Goal: Information Seeking & Learning: Learn about a topic

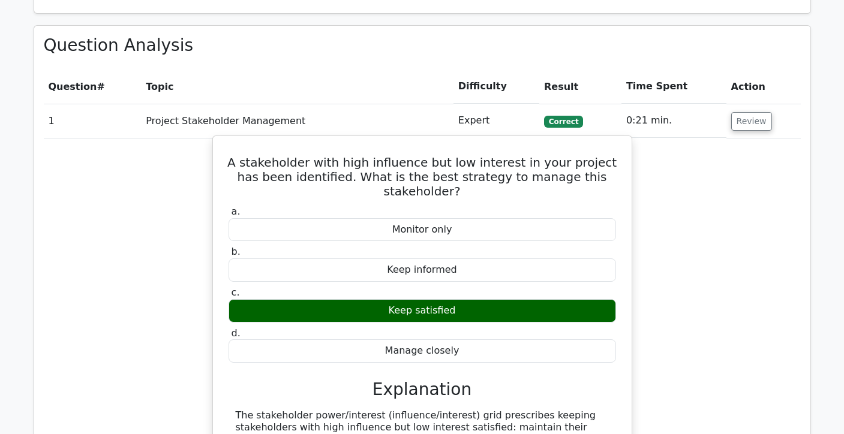
scroll to position [948, 0]
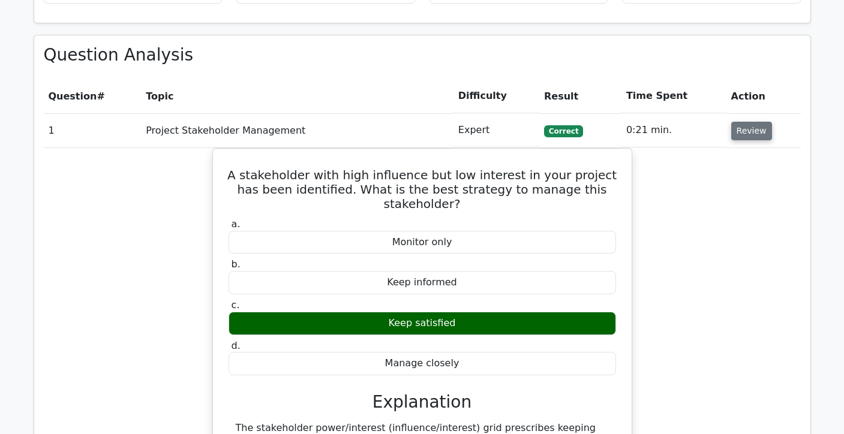
click at [748, 124] on button "Review" at bounding box center [751, 131] width 41 height 19
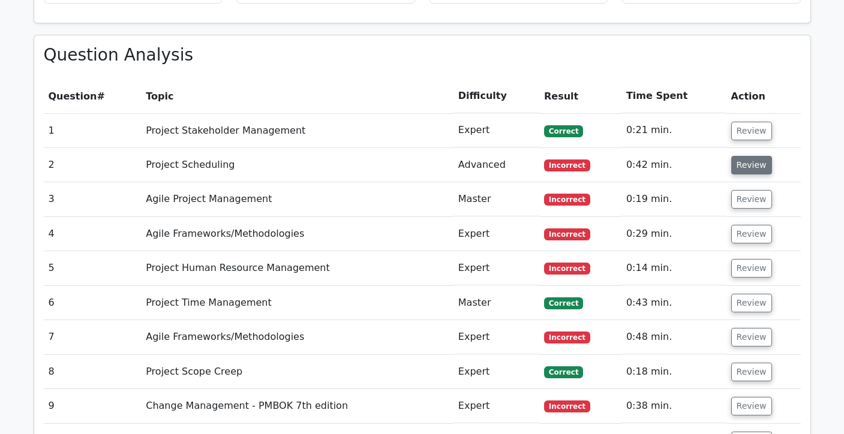
click at [739, 165] on button "Review" at bounding box center [751, 165] width 41 height 19
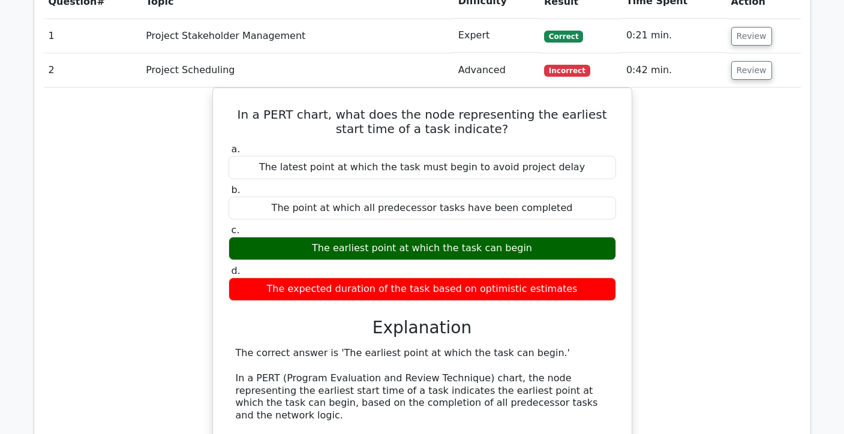
scroll to position [1029, 0]
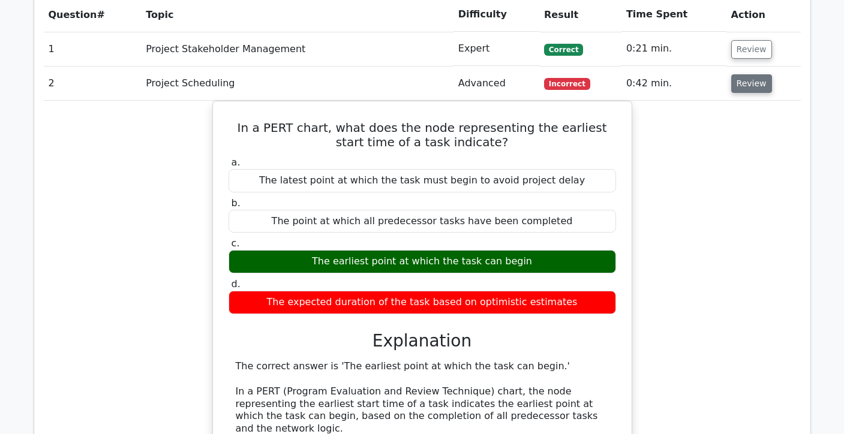
click at [754, 87] on button "Review" at bounding box center [751, 83] width 41 height 19
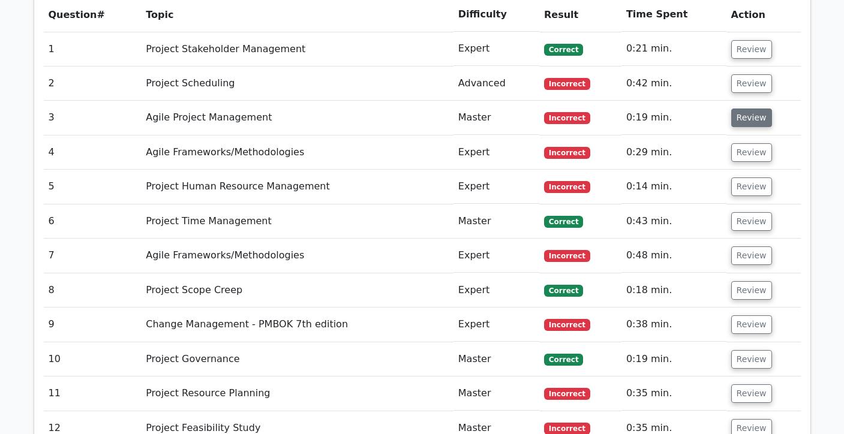
click at [749, 122] on button "Review" at bounding box center [751, 118] width 41 height 19
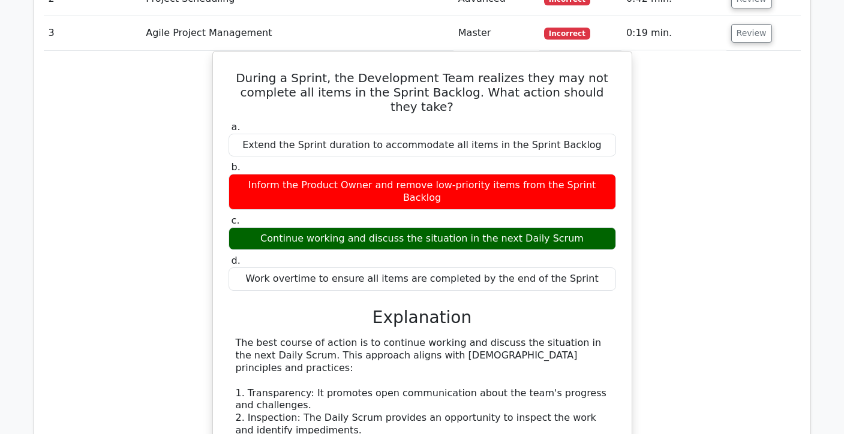
scroll to position [1115, 0]
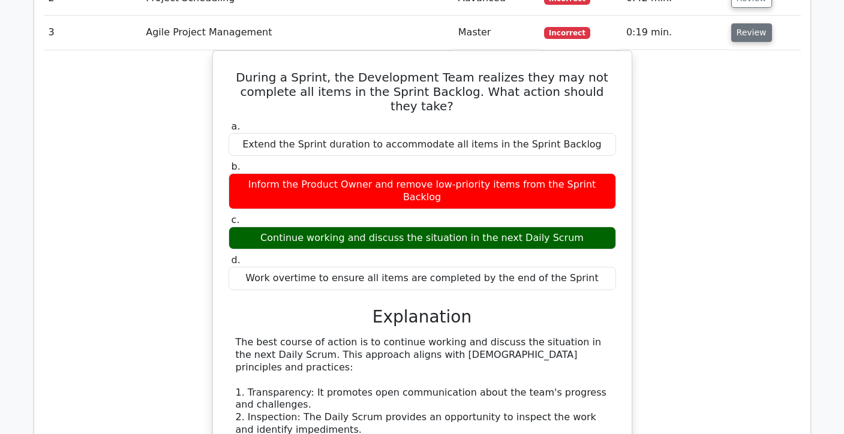
click at [754, 33] on button "Review" at bounding box center [751, 32] width 41 height 19
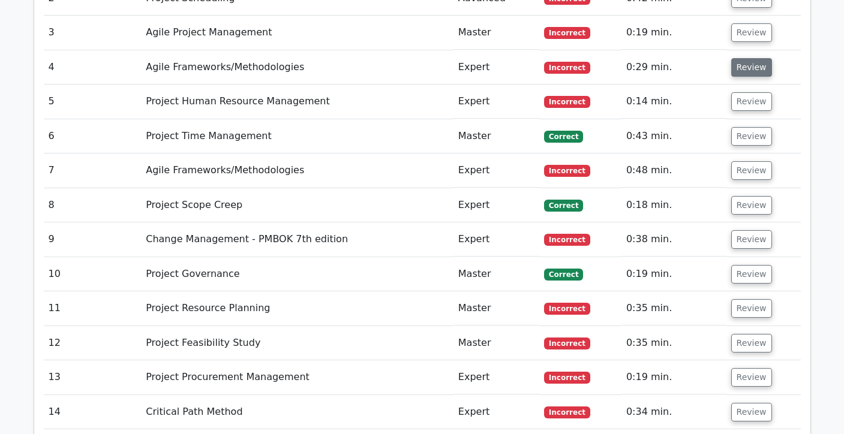
click at [743, 74] on button "Review" at bounding box center [751, 67] width 41 height 19
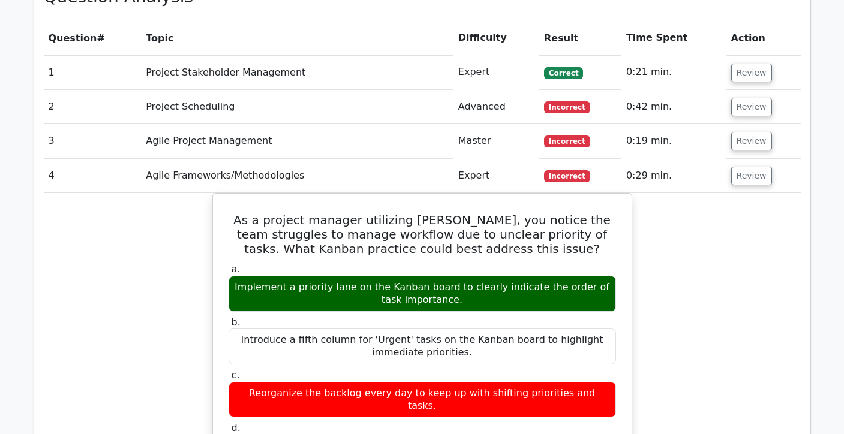
scroll to position [1004, 0]
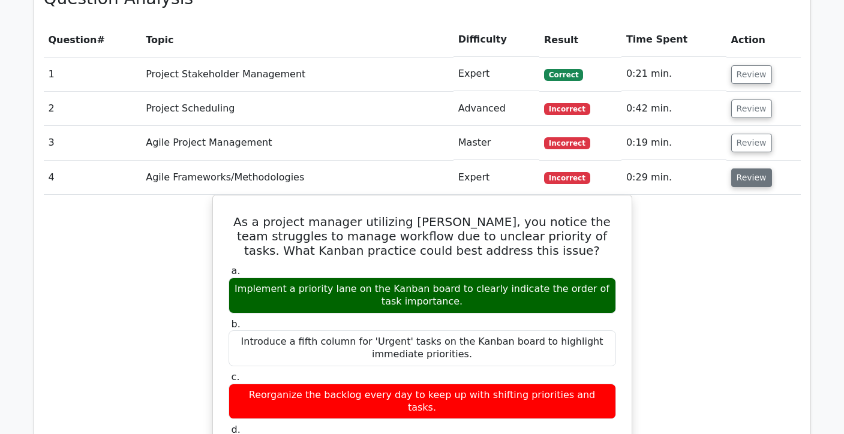
click at [740, 174] on button "Review" at bounding box center [751, 177] width 41 height 19
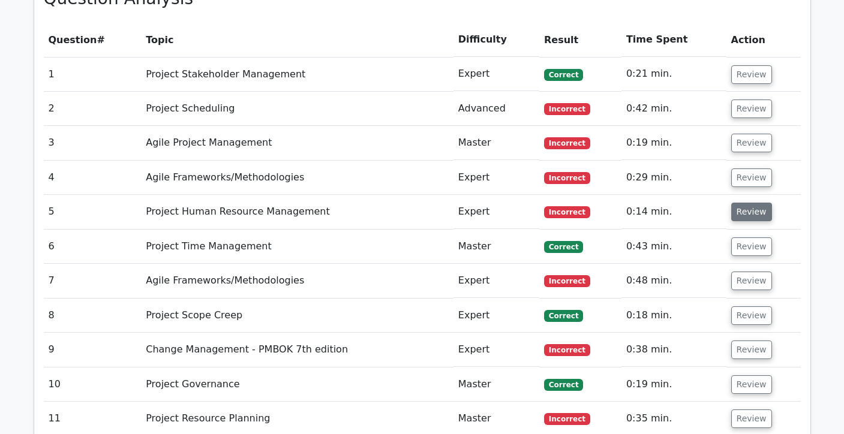
click at [743, 211] on button "Review" at bounding box center [751, 212] width 41 height 19
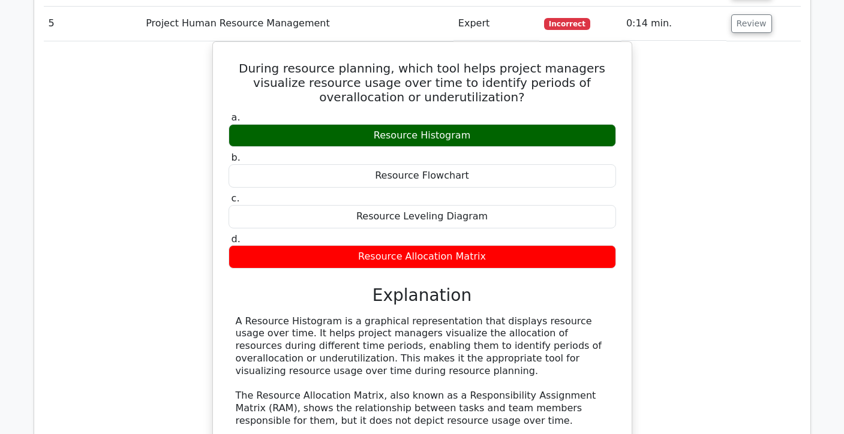
scroll to position [1188, 0]
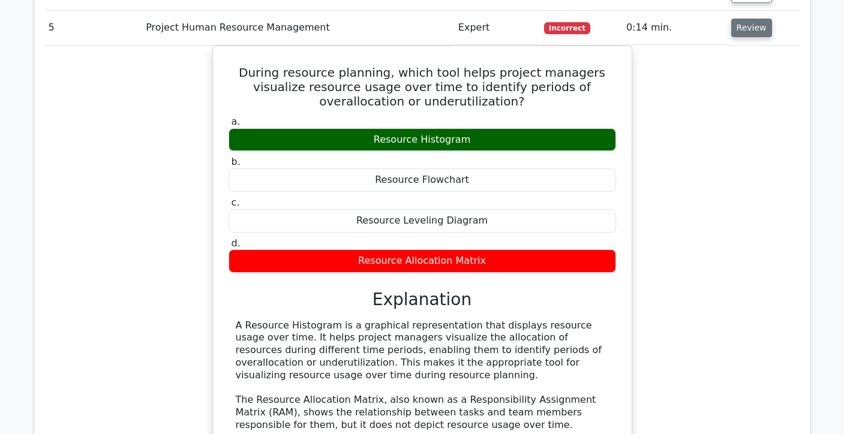
click at [745, 35] on button "Review" at bounding box center [751, 28] width 41 height 19
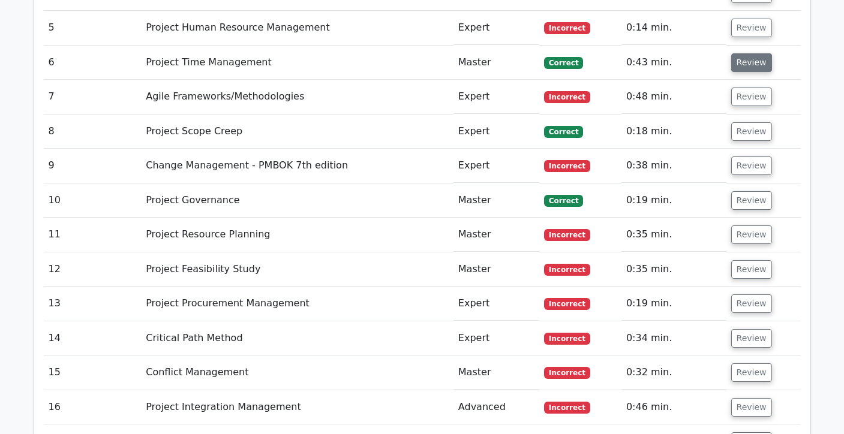
click at [752, 71] on button "Review" at bounding box center [751, 62] width 41 height 19
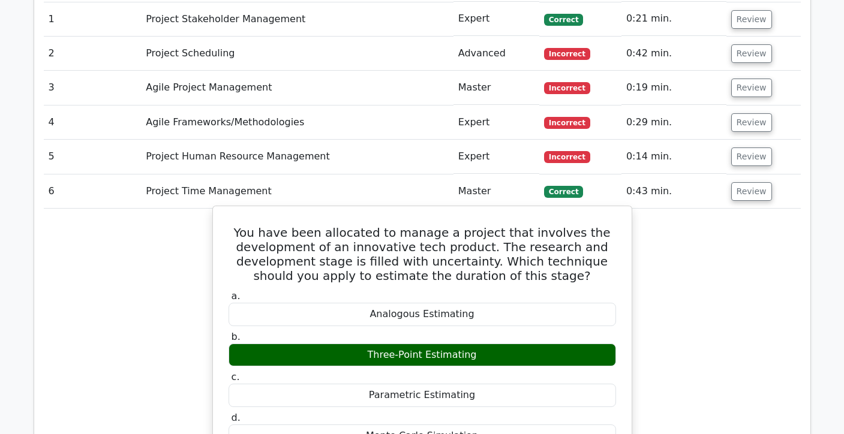
scroll to position [1055, 0]
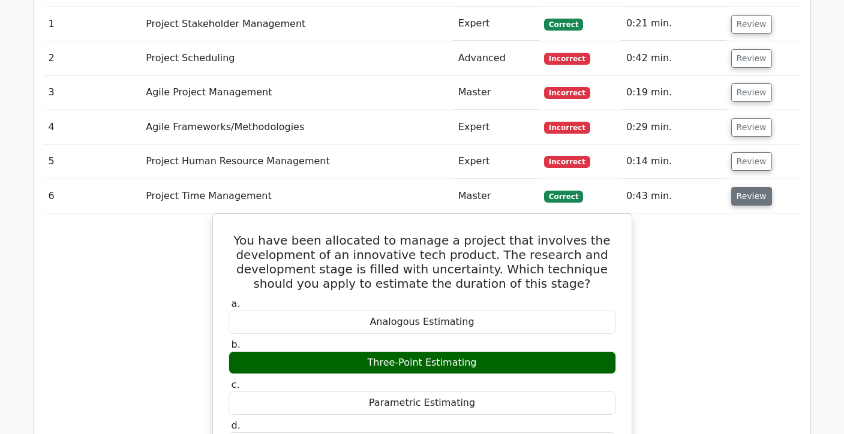
click at [751, 194] on button "Review" at bounding box center [751, 196] width 41 height 19
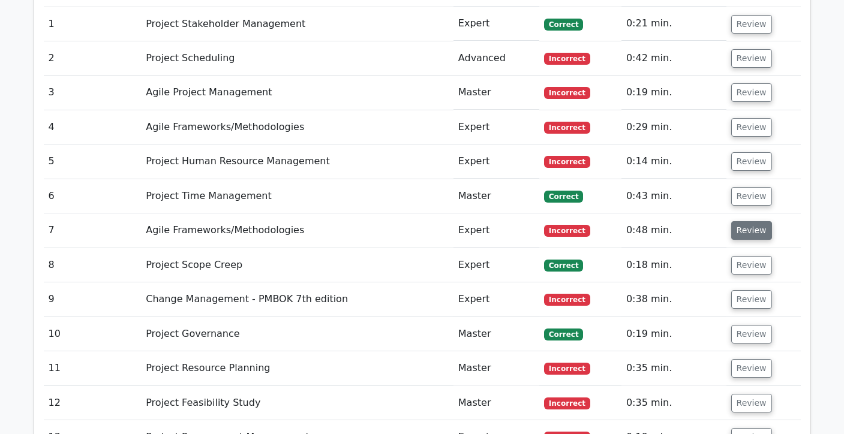
click at [745, 230] on button "Review" at bounding box center [751, 230] width 41 height 19
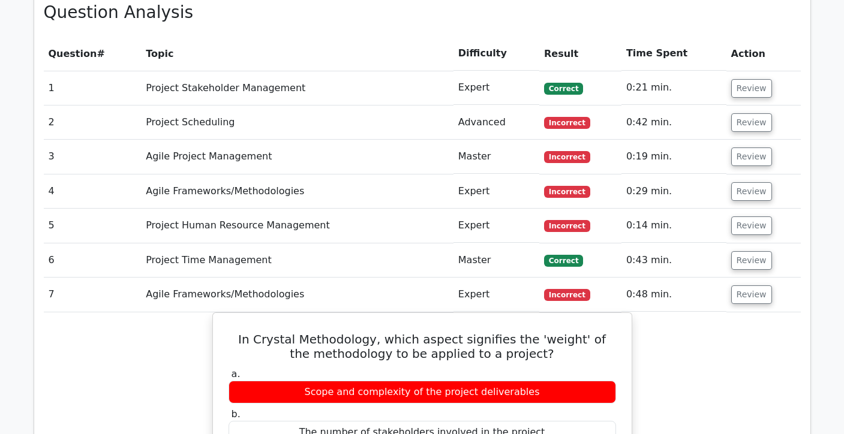
scroll to position [986, 0]
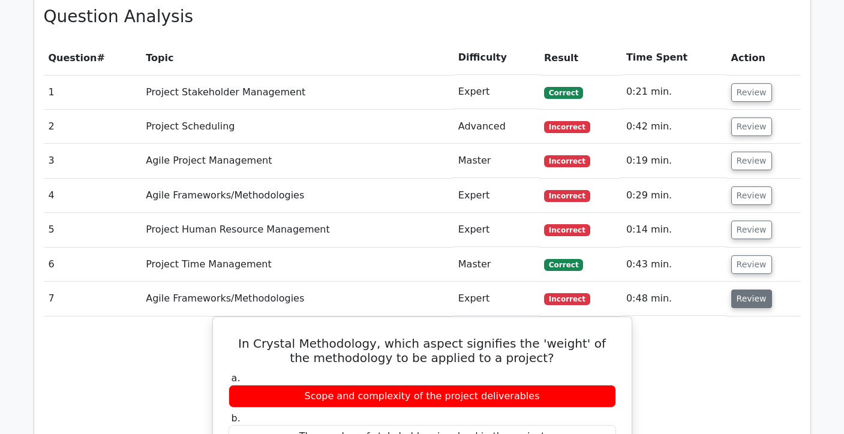
click at [742, 296] on button "Review" at bounding box center [751, 299] width 41 height 19
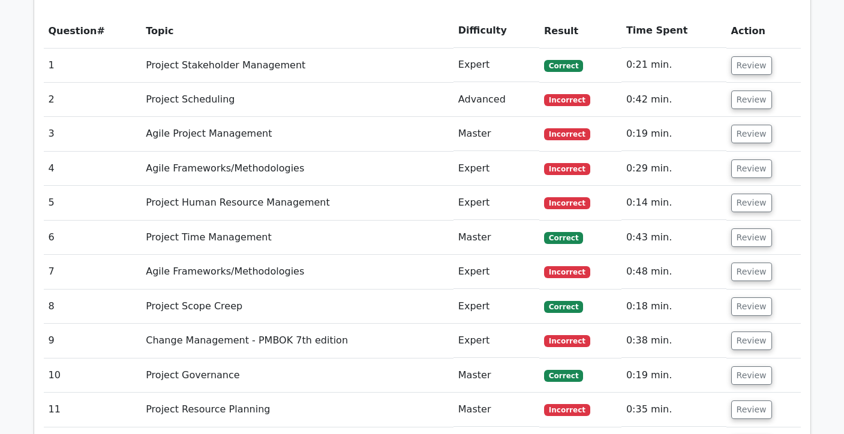
scroll to position [1026, 0]
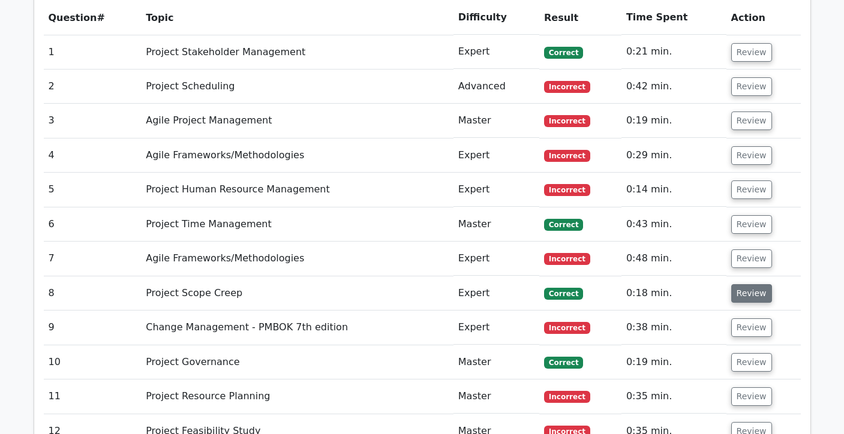
click at [752, 293] on button "Review" at bounding box center [751, 293] width 41 height 19
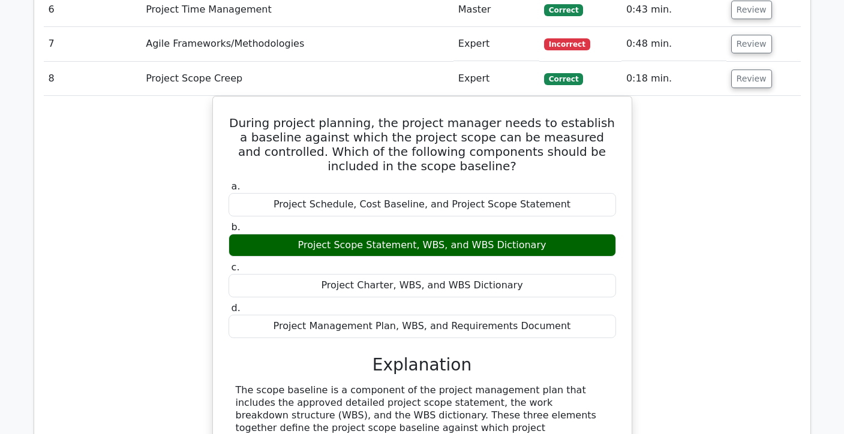
scroll to position [1224, 0]
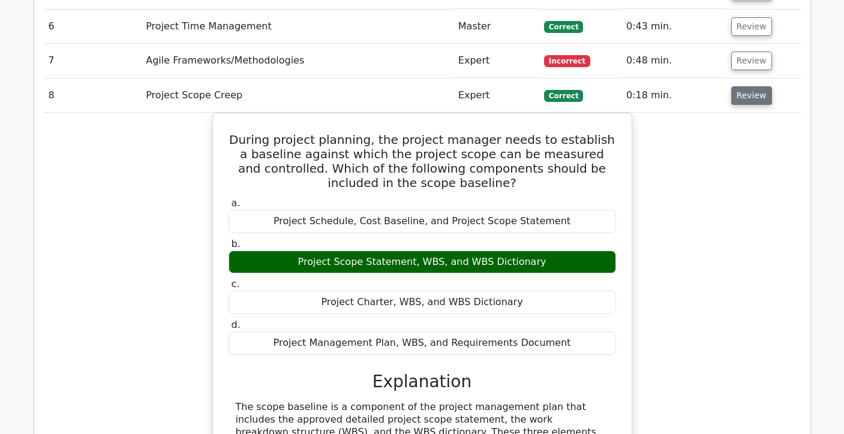
click at [749, 92] on button "Review" at bounding box center [751, 95] width 41 height 19
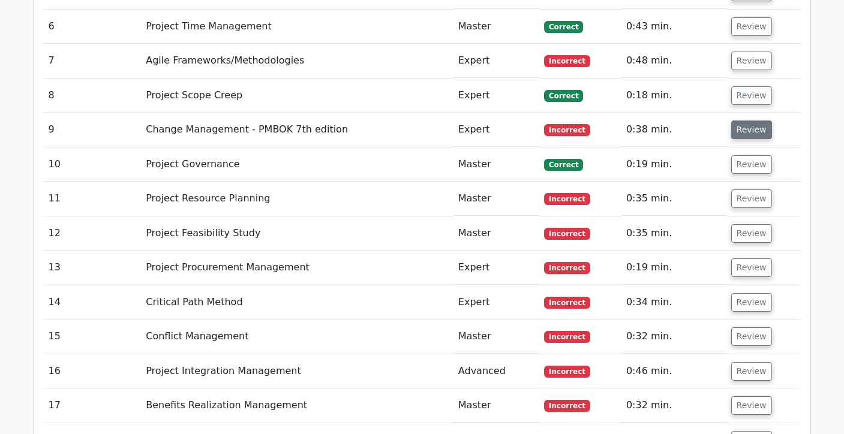
click at [745, 133] on button "Review" at bounding box center [751, 130] width 41 height 19
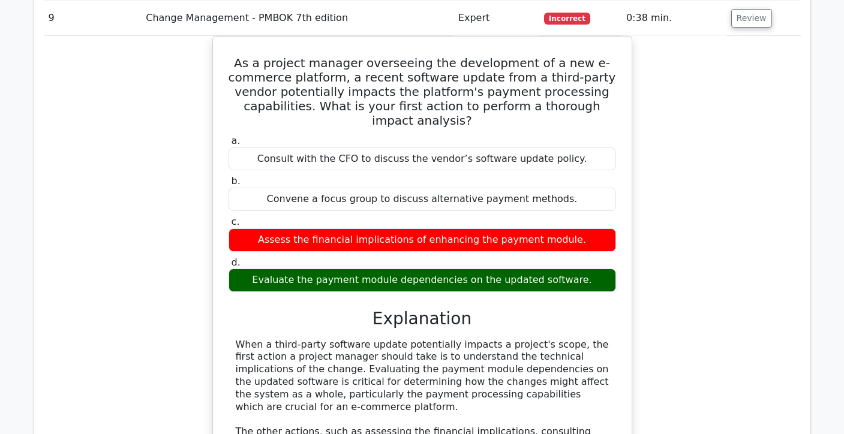
scroll to position [1325, 0]
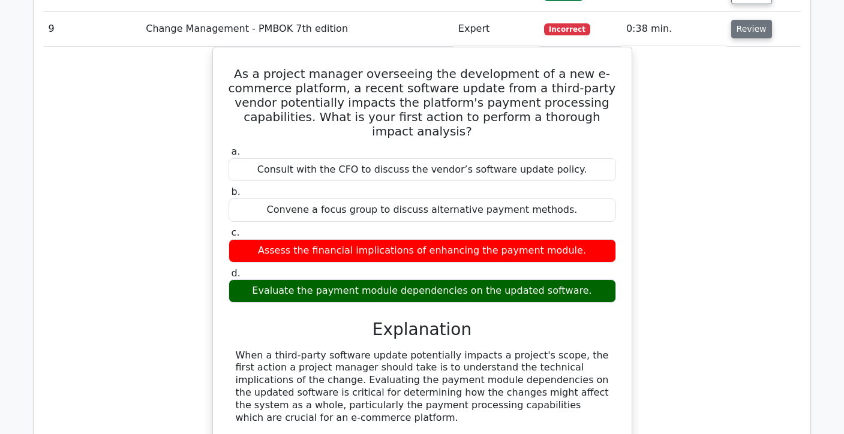
click at [751, 32] on button "Review" at bounding box center [751, 29] width 41 height 19
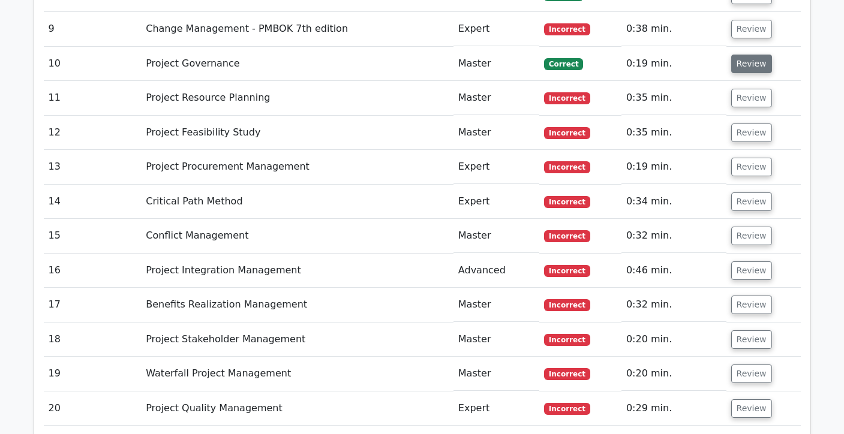
click at [754, 63] on button "Review" at bounding box center [751, 64] width 41 height 19
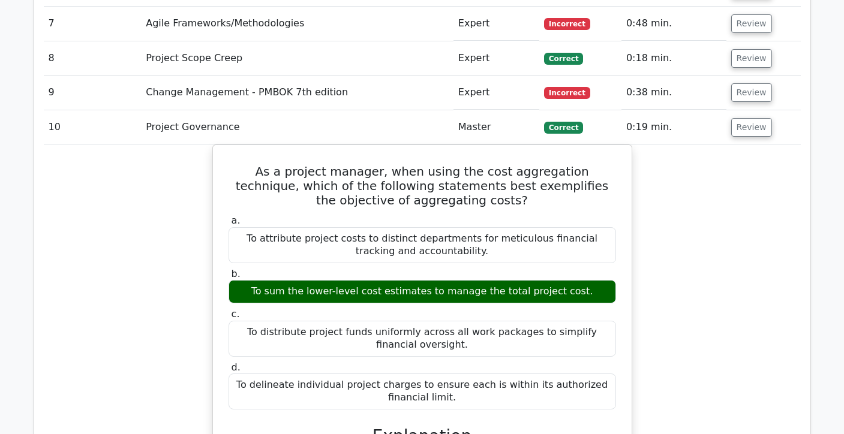
scroll to position [1212, 0]
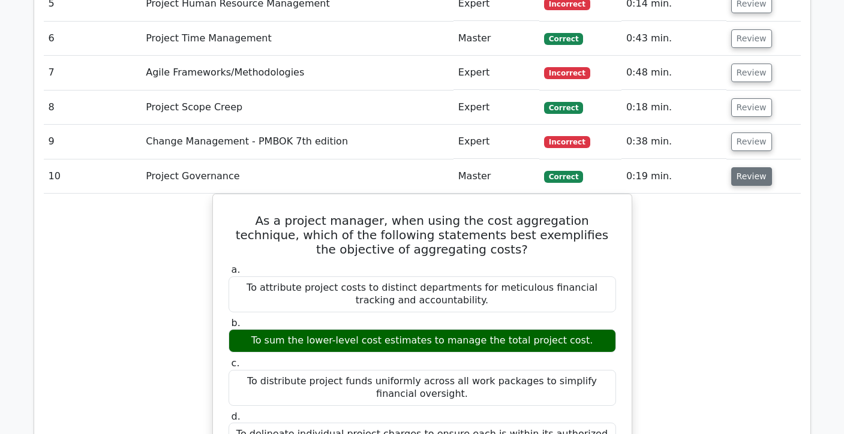
click at [751, 185] on button "Review" at bounding box center [751, 176] width 41 height 19
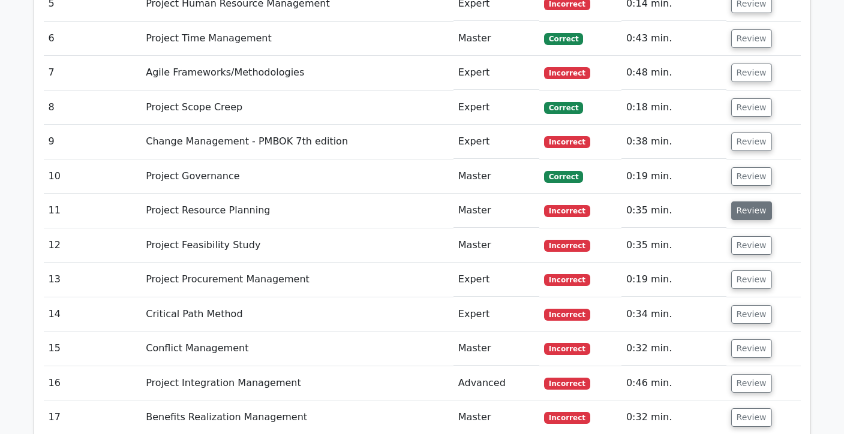
click at [748, 215] on button "Review" at bounding box center [751, 210] width 41 height 19
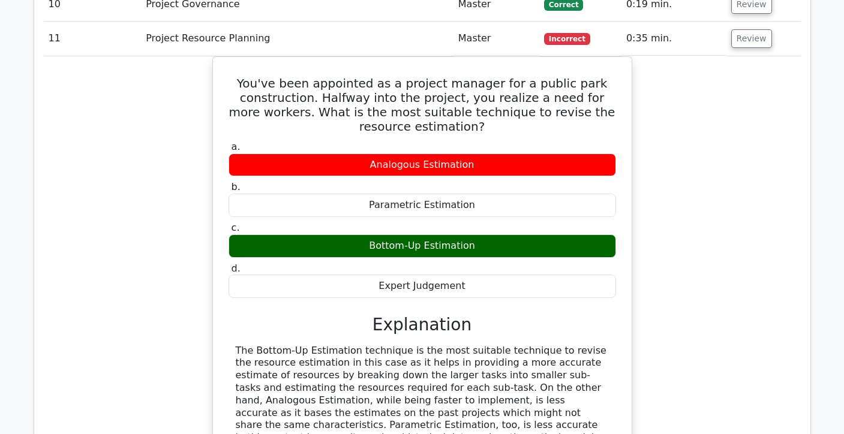
scroll to position [1365, 0]
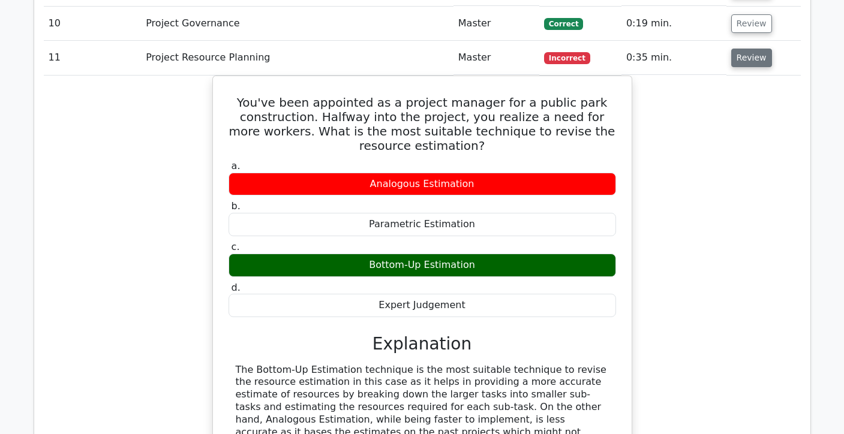
click at [760, 62] on button "Review" at bounding box center [751, 58] width 41 height 19
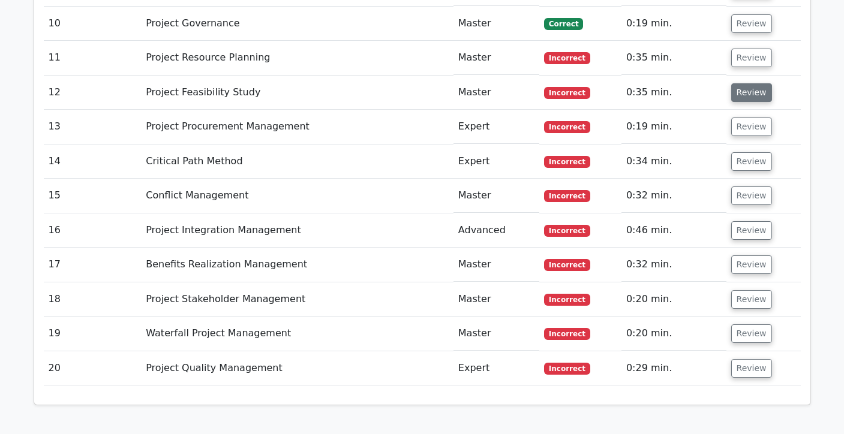
click at [748, 92] on button "Review" at bounding box center [751, 92] width 41 height 19
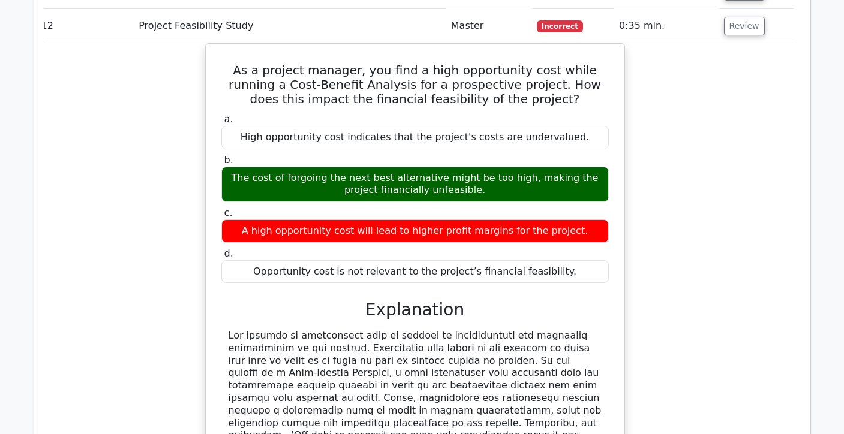
scroll to position [1430, 0]
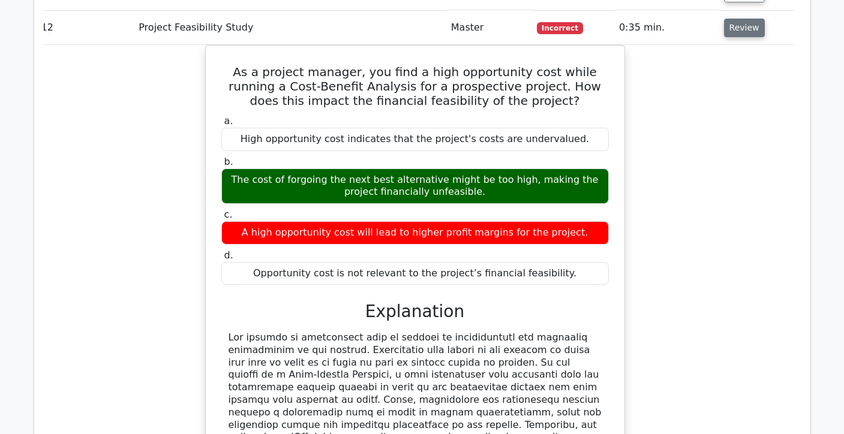
click at [730, 31] on button "Review" at bounding box center [744, 28] width 41 height 19
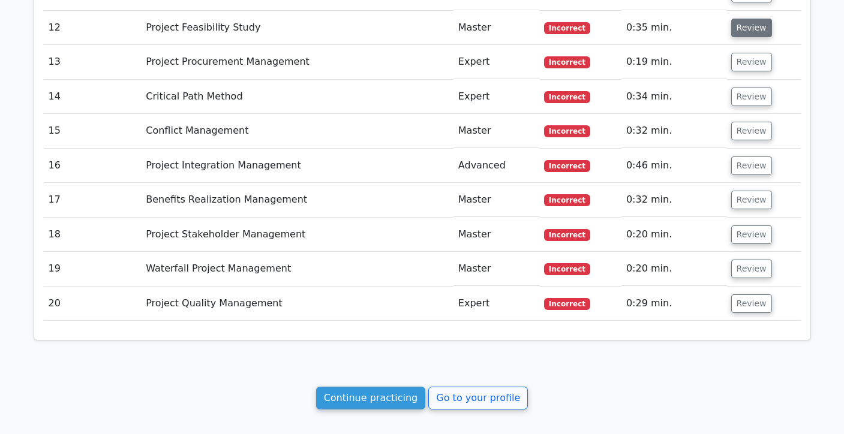
scroll to position [0, 0]
click at [743, 59] on button "Review" at bounding box center [751, 62] width 41 height 19
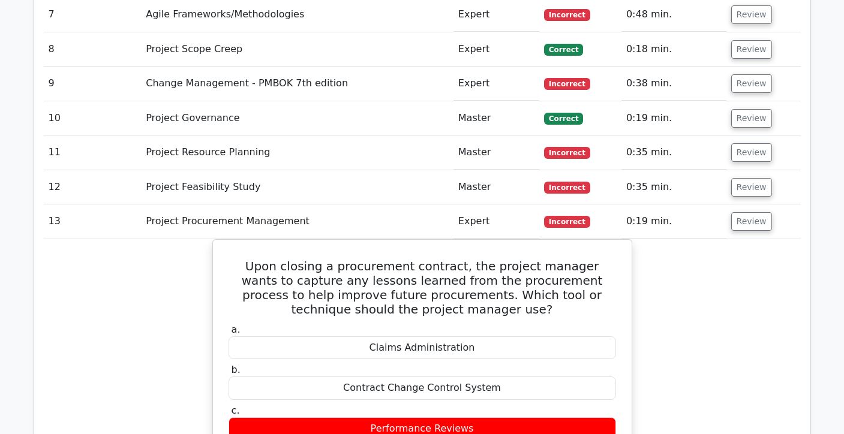
scroll to position [1263, 0]
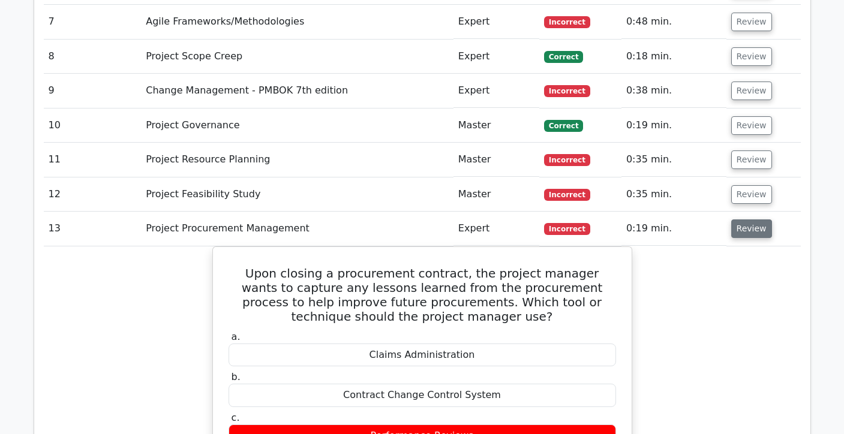
click at [731, 227] on button "Review" at bounding box center [751, 228] width 41 height 19
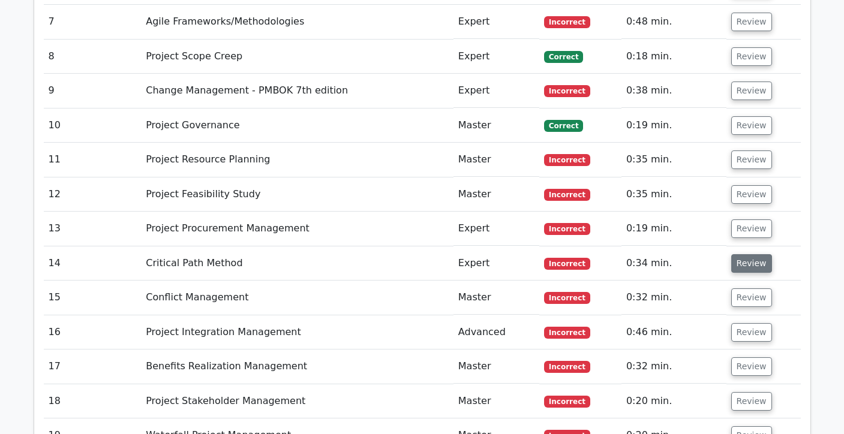
click at [751, 268] on button "Review" at bounding box center [751, 263] width 41 height 19
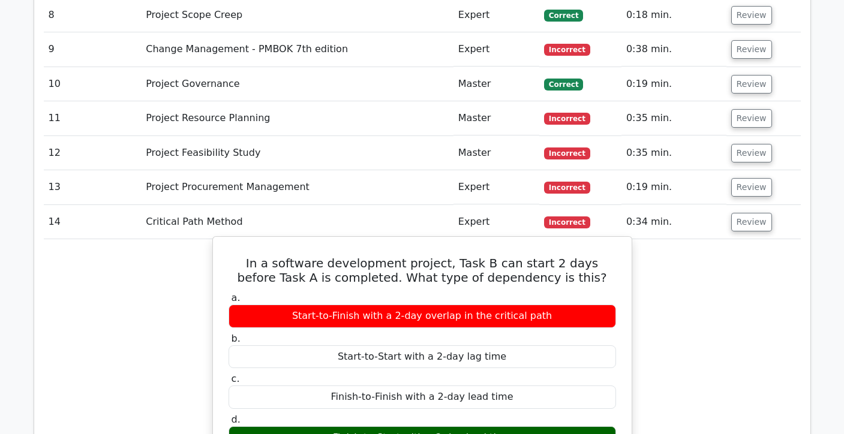
scroll to position [1306, 0]
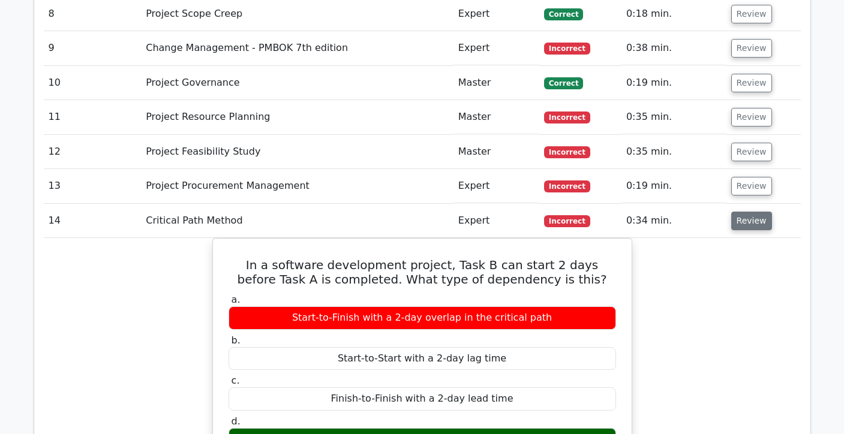
click at [752, 215] on button "Review" at bounding box center [751, 221] width 41 height 19
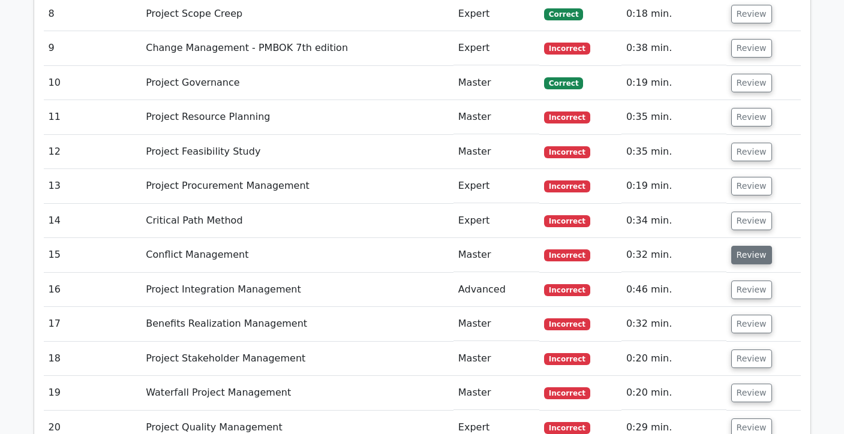
click at [750, 261] on button "Review" at bounding box center [751, 255] width 41 height 19
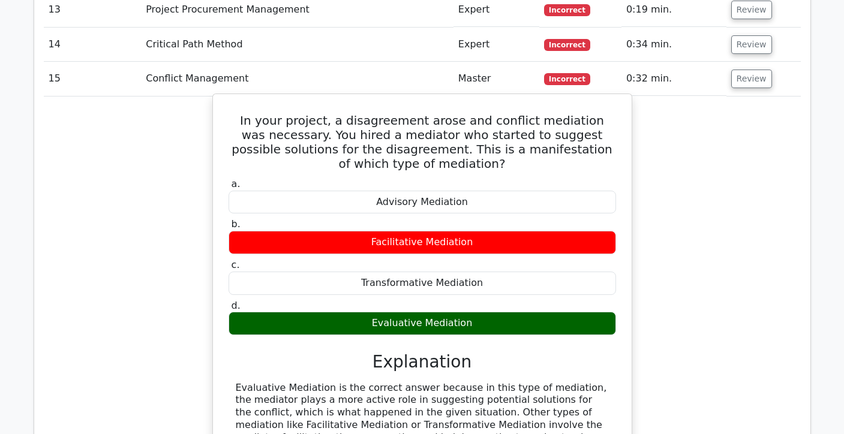
scroll to position [1471, 0]
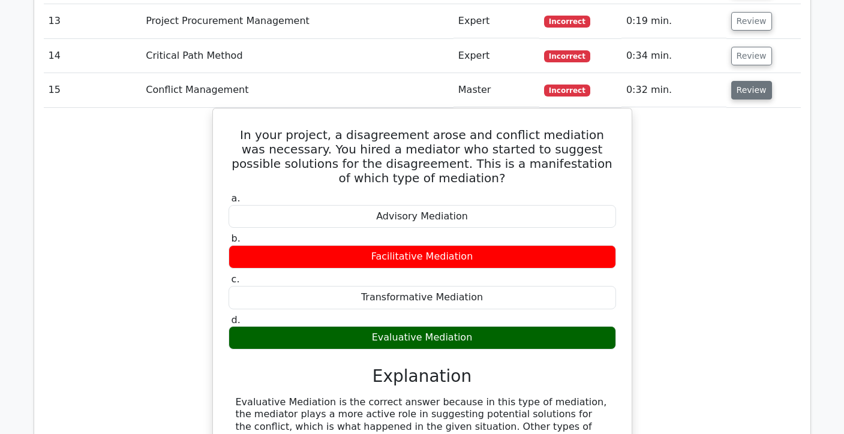
click at [747, 92] on button "Review" at bounding box center [751, 90] width 41 height 19
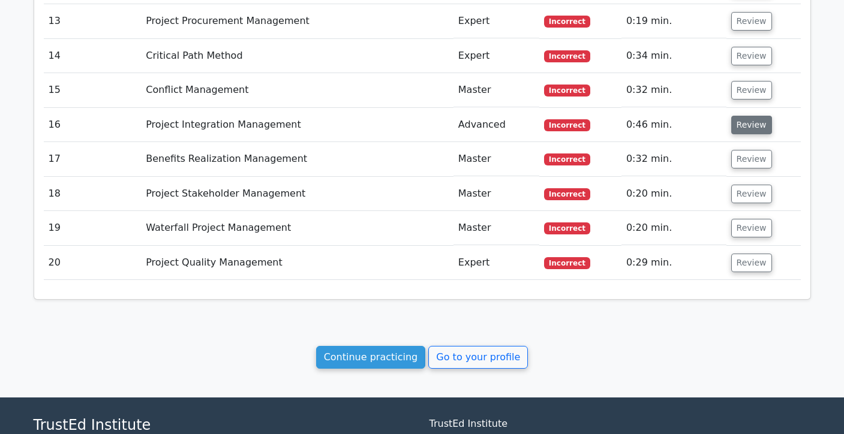
click at [752, 123] on button "Review" at bounding box center [751, 125] width 41 height 19
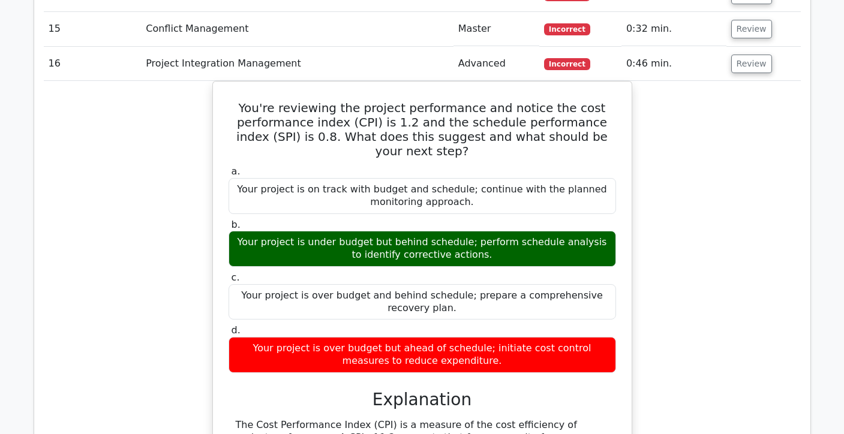
scroll to position [1533, 0]
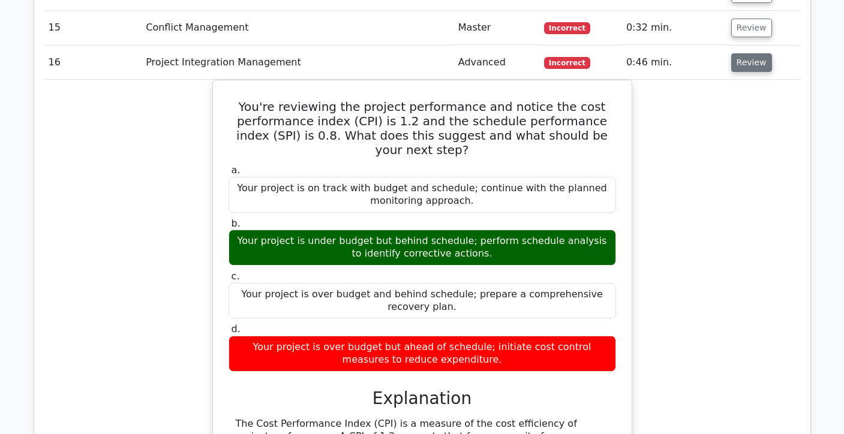
click at [745, 65] on button "Review" at bounding box center [751, 62] width 41 height 19
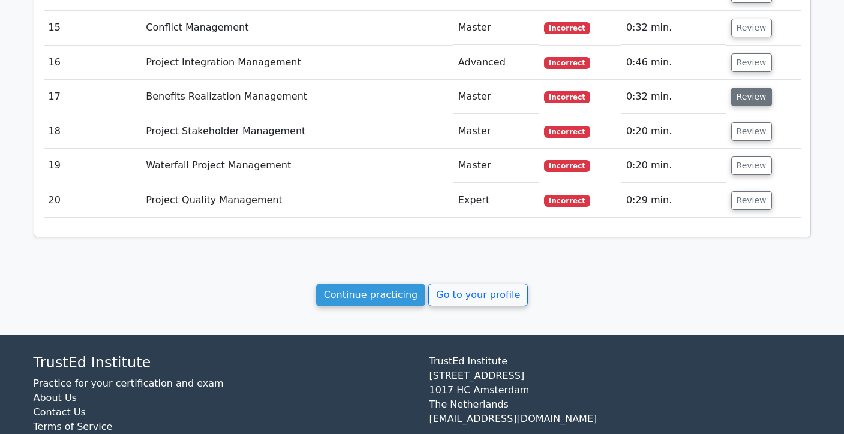
click at [745, 101] on button "Review" at bounding box center [751, 97] width 41 height 19
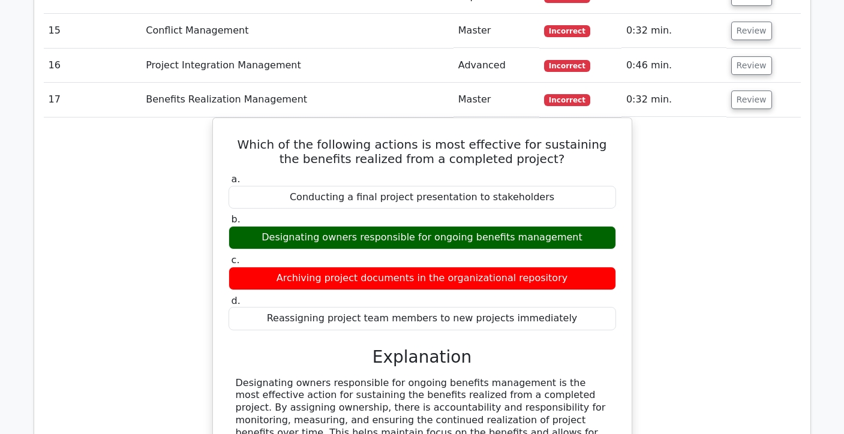
scroll to position [1528, 0]
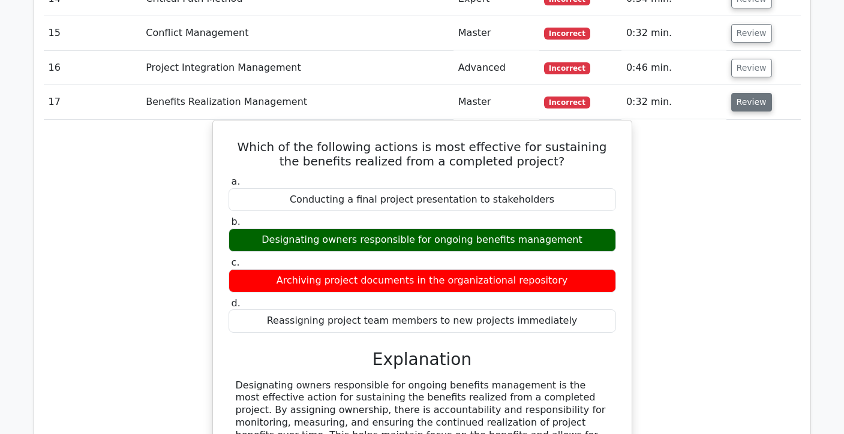
click at [748, 103] on button "Review" at bounding box center [751, 102] width 41 height 19
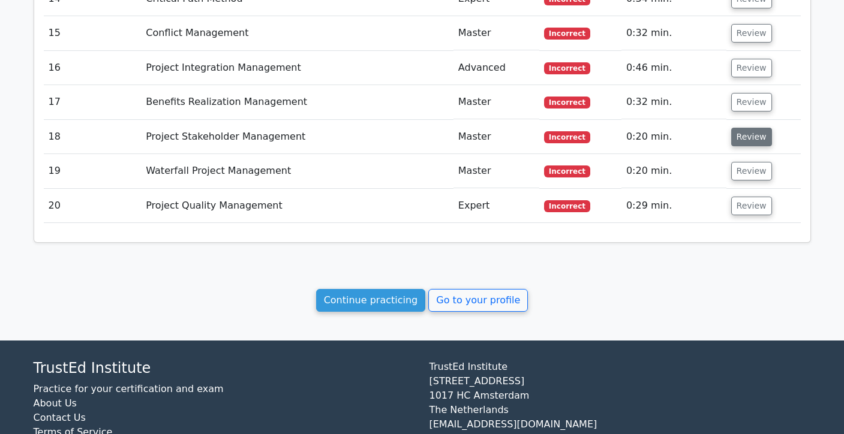
click at [748, 140] on button "Review" at bounding box center [751, 137] width 41 height 19
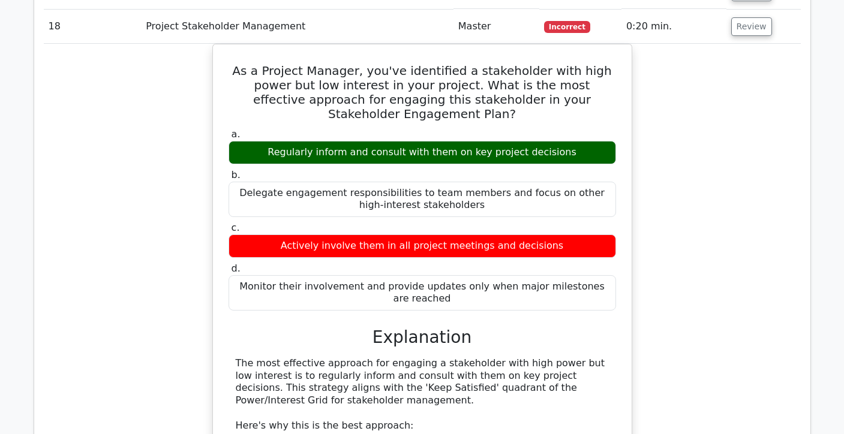
scroll to position [1614, 0]
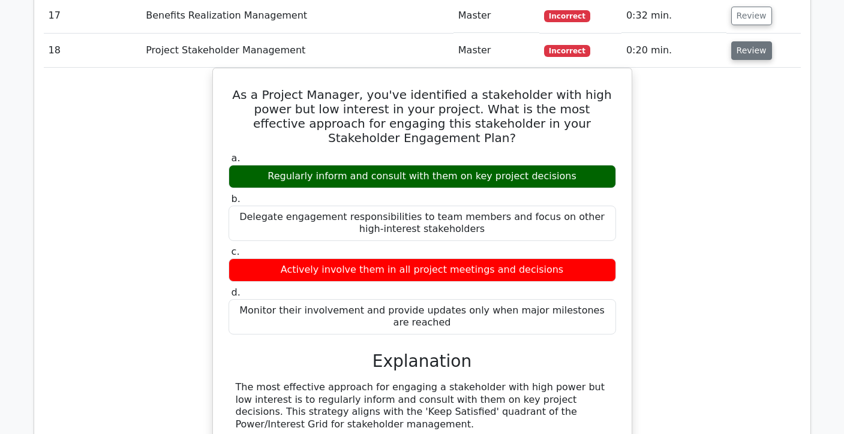
click at [754, 43] on button "Review" at bounding box center [751, 50] width 41 height 19
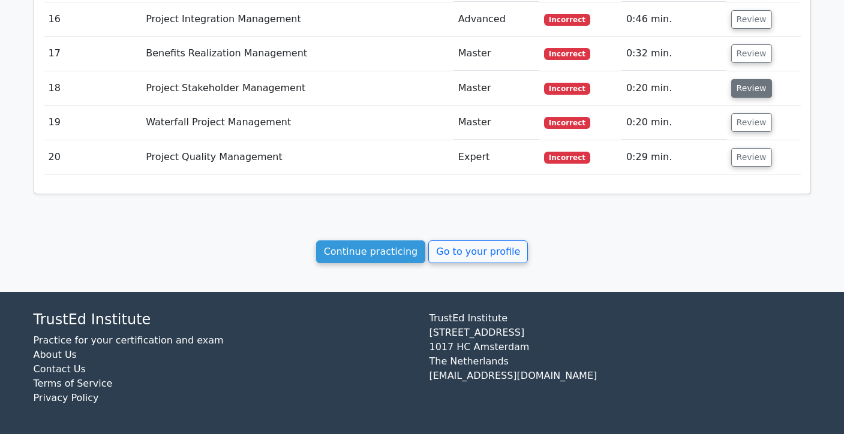
scroll to position [1576, 0]
click at [742, 121] on button "Review" at bounding box center [751, 122] width 41 height 19
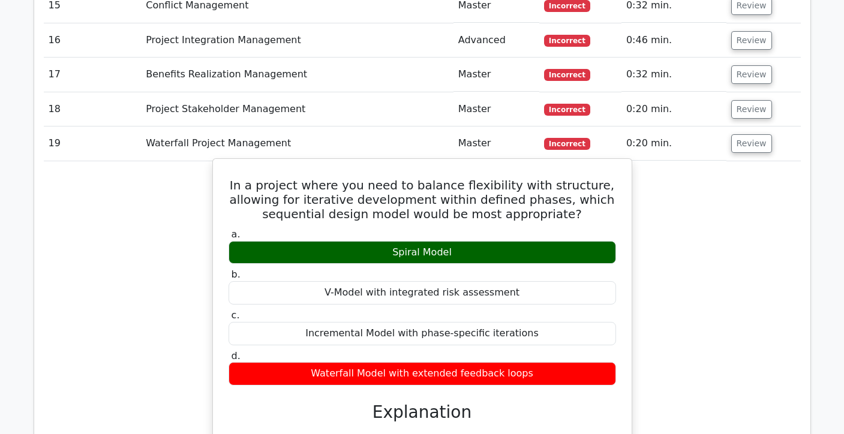
scroll to position [1546, 0]
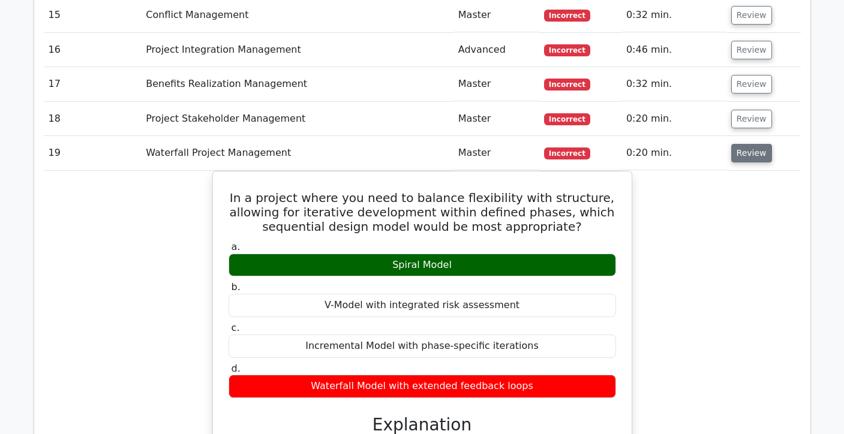
click at [739, 151] on button "Review" at bounding box center [751, 153] width 41 height 19
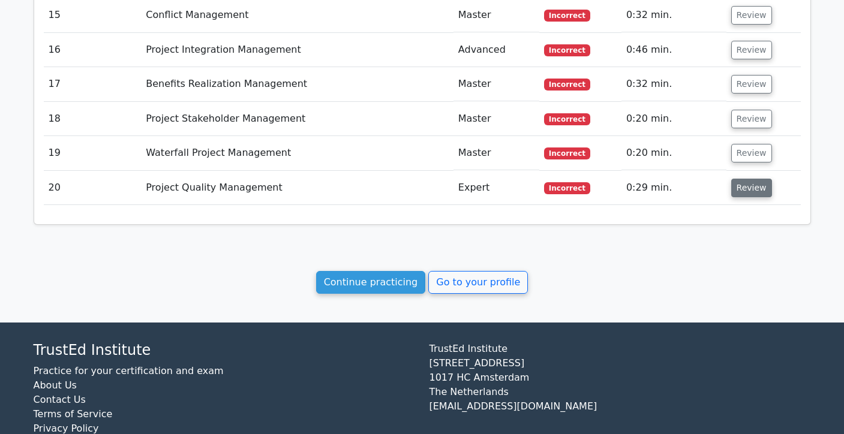
click at [741, 193] on button "Review" at bounding box center [751, 188] width 41 height 19
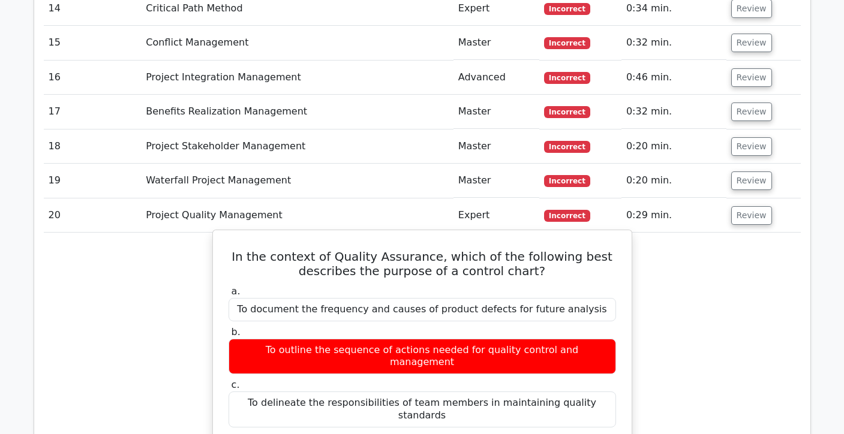
scroll to position [1508, 0]
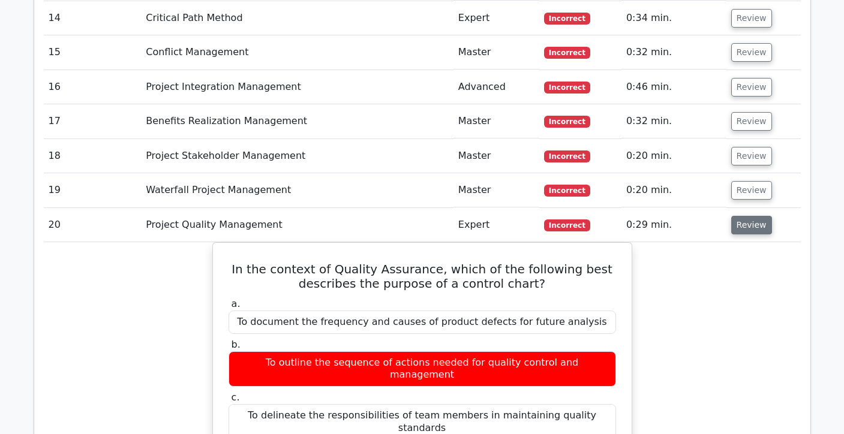
click at [742, 225] on button "Review" at bounding box center [751, 225] width 41 height 19
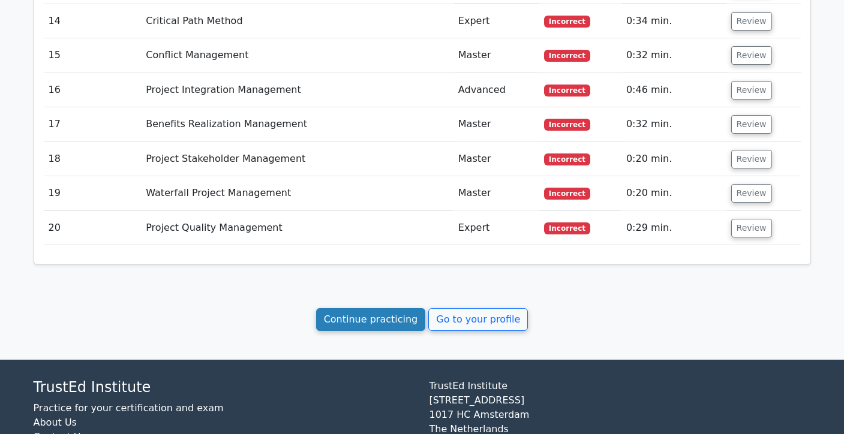
click at [391, 326] on link "Continue practicing" at bounding box center [371, 319] width 110 height 23
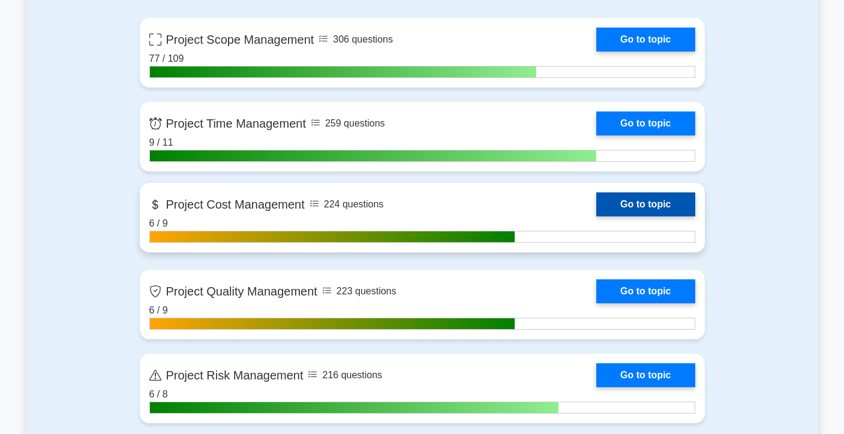
scroll to position [568, 0]
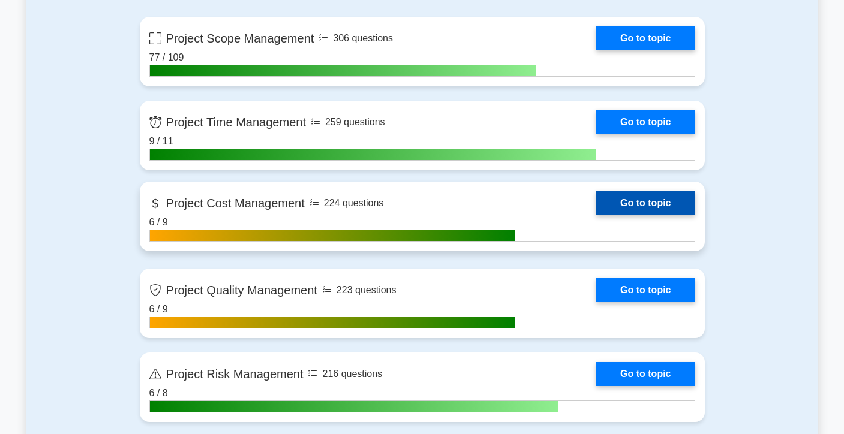
click at [596, 206] on link "Go to topic" at bounding box center [645, 203] width 98 height 24
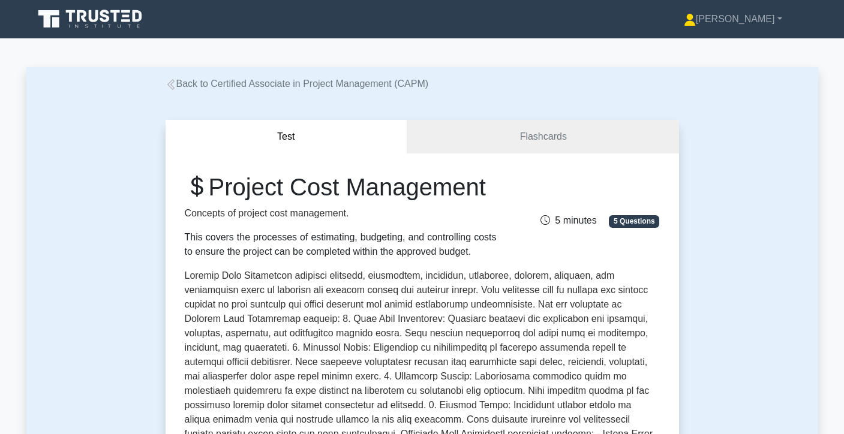
click at [170, 86] on icon at bounding box center [170, 84] width 11 height 11
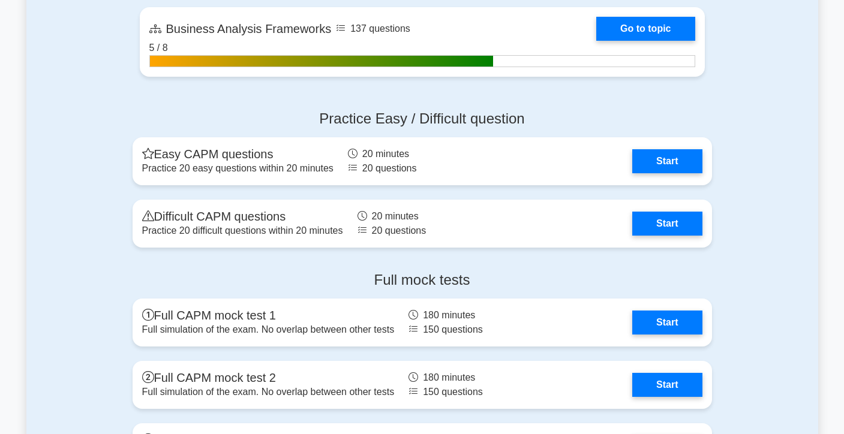
scroll to position [3432, 0]
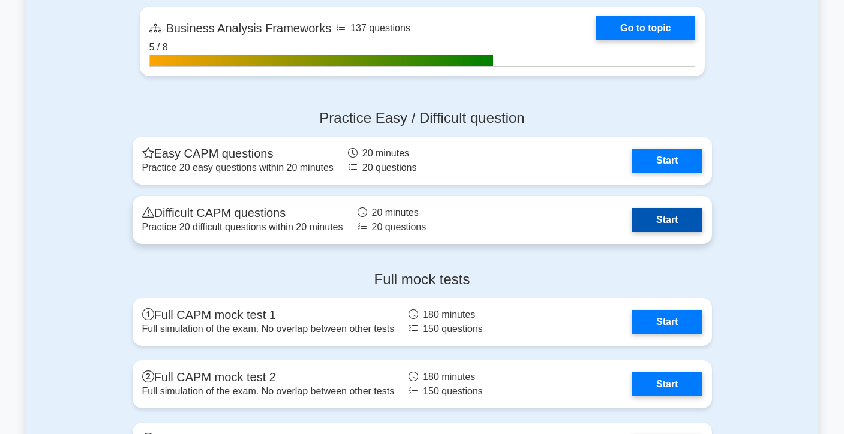
click at [656, 225] on link "Start" at bounding box center [667, 220] width 70 height 24
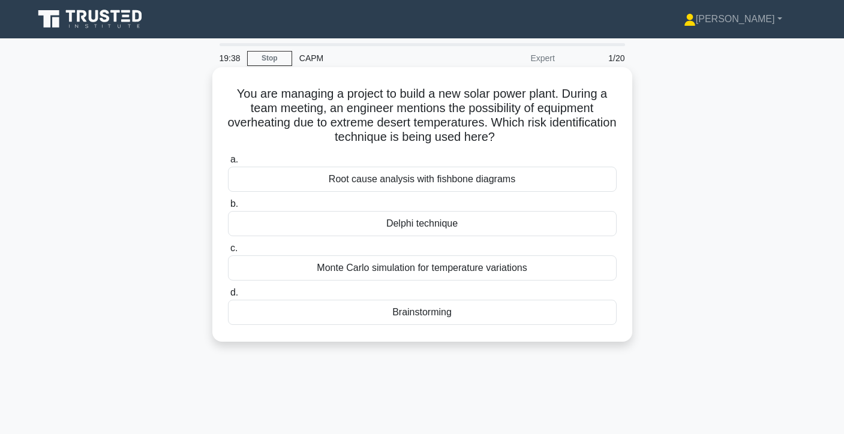
click at [542, 270] on div "Monte Carlo simulation for temperature variations" at bounding box center [422, 267] width 388 height 25
click at [228, 252] on input "c. Monte Carlo simulation for temperature variations" at bounding box center [228, 249] width 0 height 8
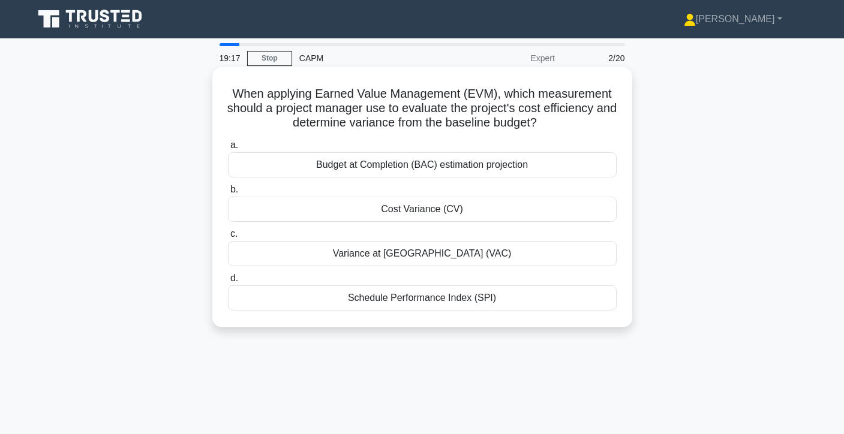
click at [511, 209] on div "Cost Variance (CV)" at bounding box center [422, 209] width 388 height 25
click at [228, 194] on input "b. Cost Variance (CV)" at bounding box center [228, 190] width 0 height 8
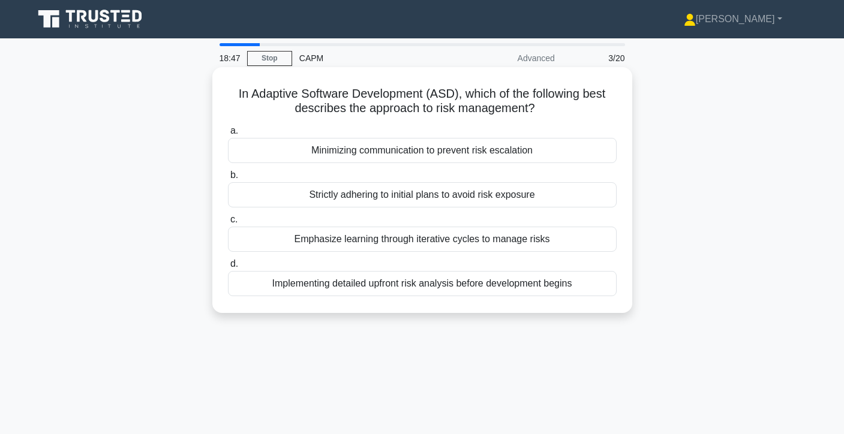
click at [478, 234] on div "Emphasize learning through iterative cycles to manage risks" at bounding box center [422, 239] width 388 height 25
click at [228, 224] on input "c. Emphasize learning through iterative cycles to manage risks" at bounding box center [228, 220] width 0 height 8
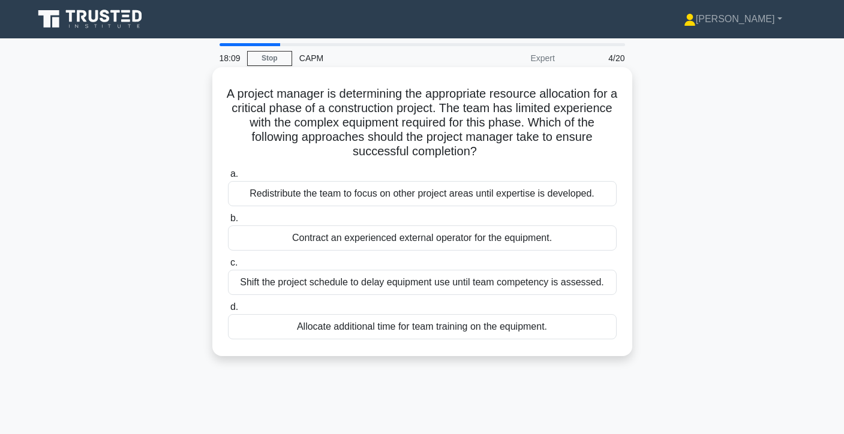
click at [550, 199] on div "Redistribute the team to focus on other project areas until expertise is develo…" at bounding box center [422, 193] width 388 height 25
click at [228, 178] on input "a. Redistribute the team to focus on other project areas until expertise is dev…" at bounding box center [228, 174] width 0 height 8
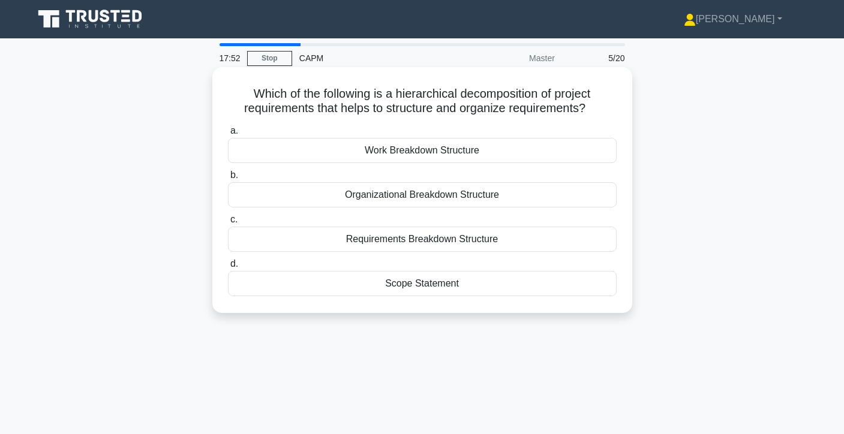
click at [481, 244] on div "Requirements Breakdown Structure" at bounding box center [422, 239] width 388 height 25
click at [228, 224] on input "c. Requirements Breakdown Structure" at bounding box center [228, 220] width 0 height 8
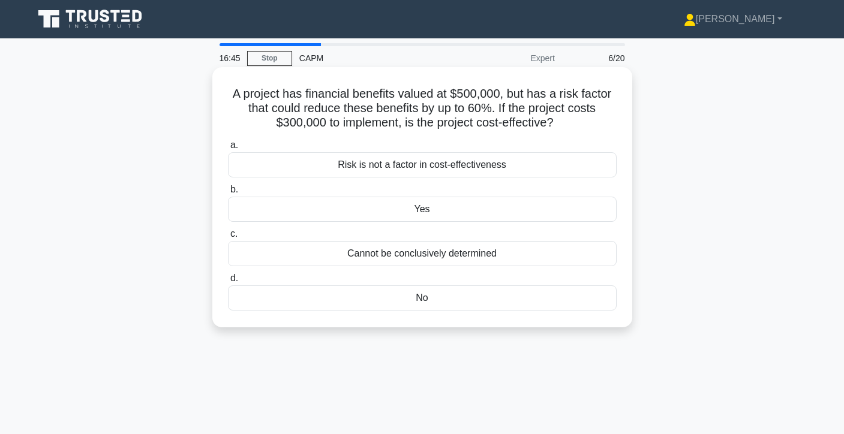
click at [454, 294] on div "No" at bounding box center [422, 297] width 388 height 25
click at [228, 282] on input "d. No" at bounding box center [228, 279] width 0 height 8
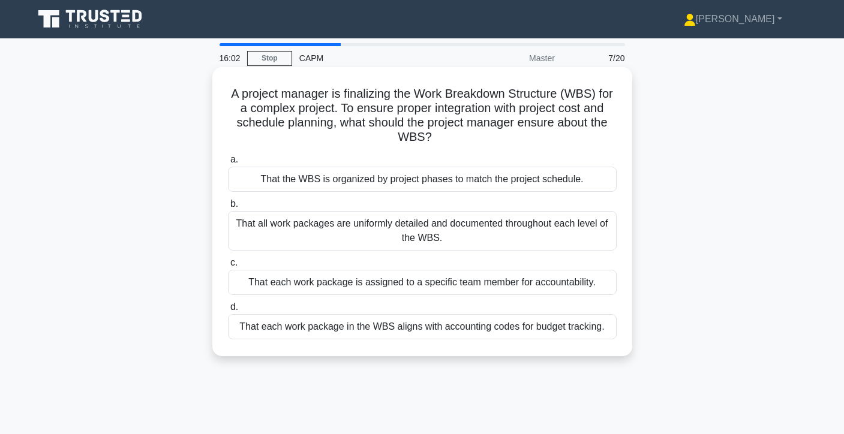
click at [478, 234] on div "That all work packages are uniformly detailed and documented throughout each le…" at bounding box center [422, 231] width 388 height 40
click at [228, 208] on input "b. That all work packages are uniformly detailed and documented throughout each…" at bounding box center [228, 204] width 0 height 8
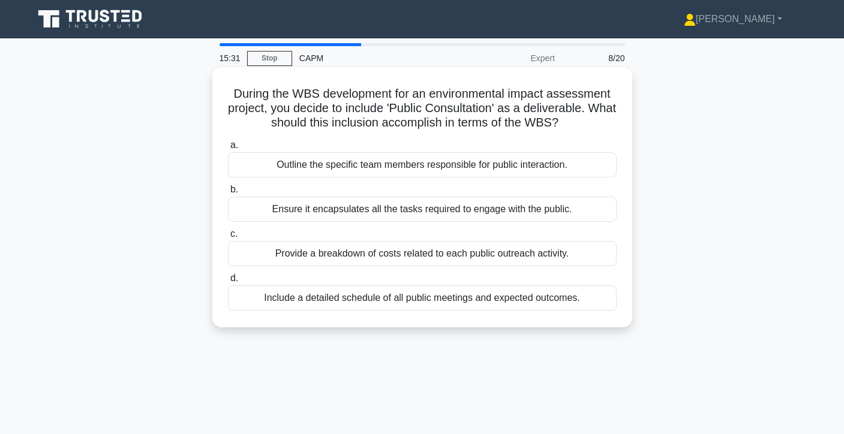
click at [438, 303] on div "Include a detailed schedule of all public meetings and expected outcomes." at bounding box center [422, 297] width 388 height 25
click at [228, 282] on input "d. Include a detailed schedule of all public meetings and expected outcomes." at bounding box center [228, 279] width 0 height 8
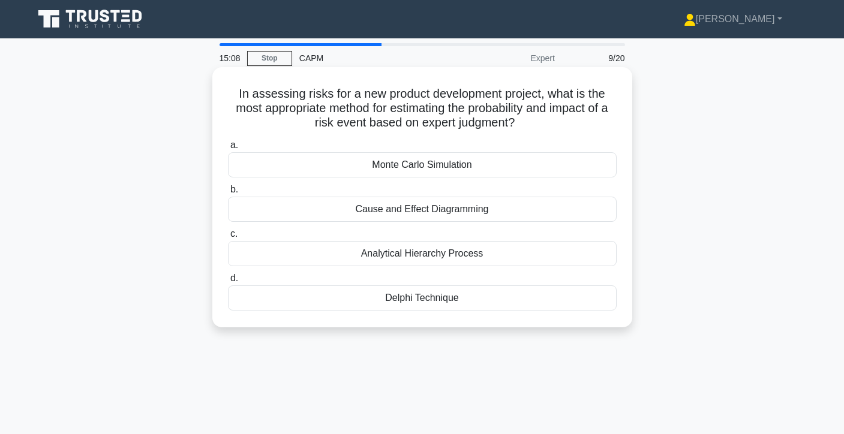
click at [487, 206] on div "Cause and Effect Diagramming" at bounding box center [422, 209] width 388 height 25
click at [228, 194] on input "b. Cause and Effect Diagramming" at bounding box center [228, 190] width 0 height 8
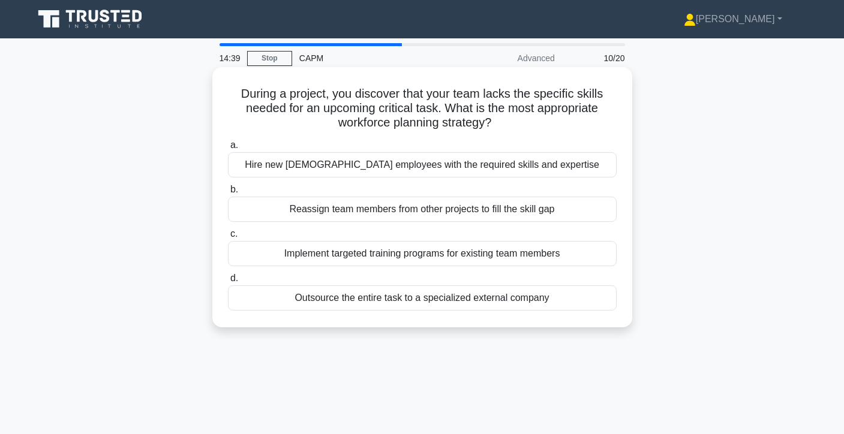
click at [480, 213] on div "Reassign team members from other projects to fill the skill gap" at bounding box center [422, 209] width 388 height 25
click at [228, 194] on input "b. Reassign team members from other projects to fill the skill gap" at bounding box center [228, 190] width 0 height 8
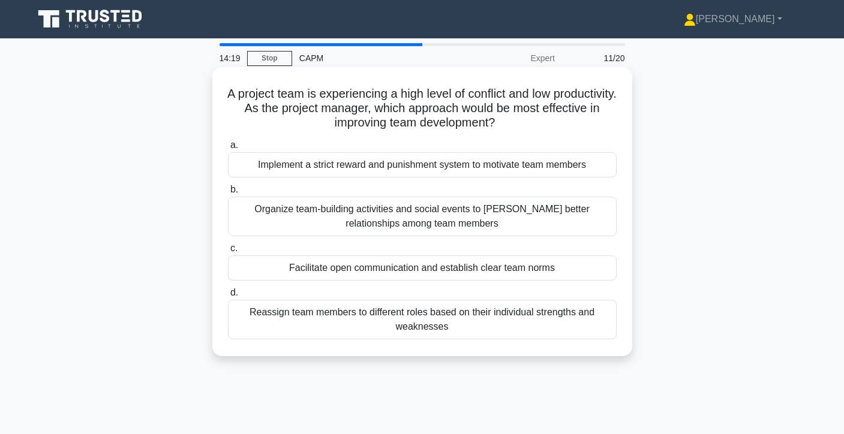
click at [480, 221] on div "Organize team-building activities and social events to foster better relationsh…" at bounding box center [422, 217] width 388 height 40
click at [228, 194] on input "b. Organize team-building activities and social events to foster better relatio…" at bounding box center [228, 190] width 0 height 8
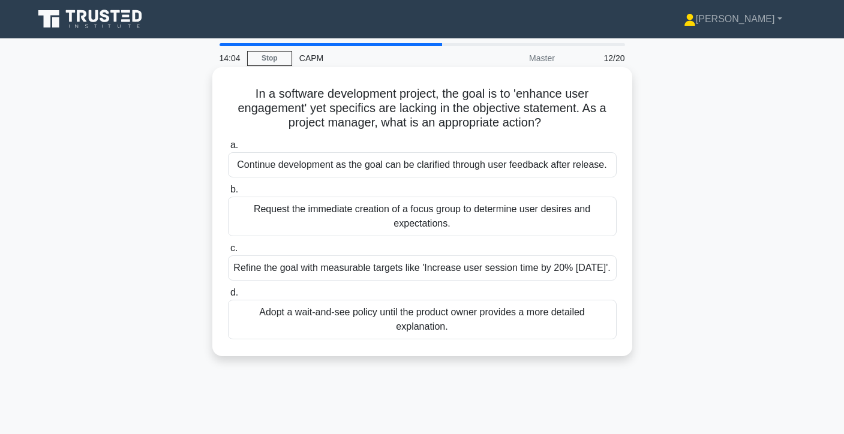
click at [503, 167] on div "Continue development as the goal can be clarified through user feedback after r…" at bounding box center [422, 164] width 388 height 25
click at [228, 149] on input "a. Continue development as the goal can be clarified through user feedback afte…" at bounding box center [228, 145] width 0 height 8
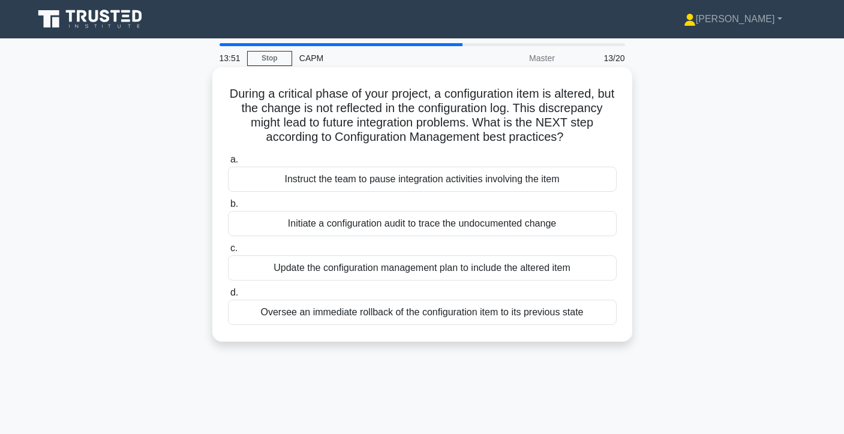
click at [426, 272] on div "Update the configuration management plan to include the altered item" at bounding box center [422, 267] width 388 height 25
click at [228, 252] on input "c. Update the configuration management plan to include the altered item" at bounding box center [228, 249] width 0 height 8
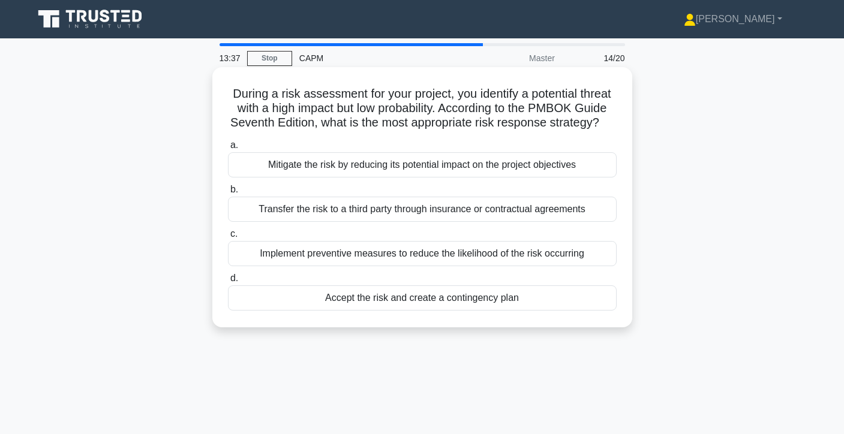
click at [477, 171] on div "Mitigate the risk by reducing its potential impact on the project objectives" at bounding box center [422, 164] width 388 height 25
click at [228, 149] on input "a. Mitigate the risk by reducing its potential impact on the project objectives" at bounding box center [228, 145] width 0 height 8
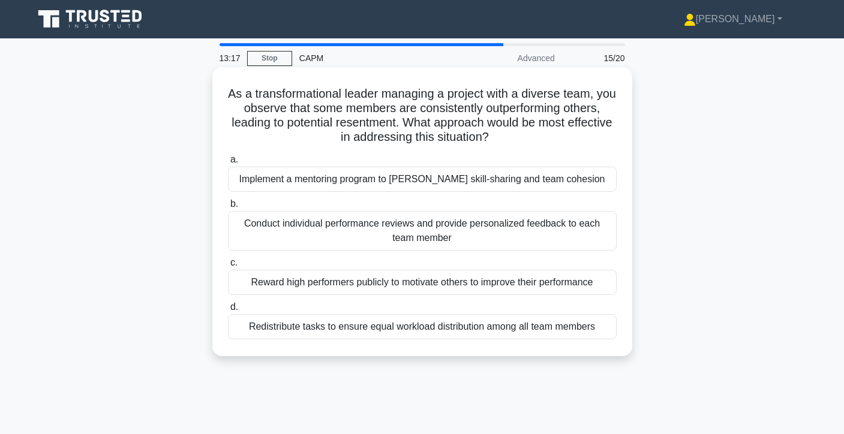
click at [467, 251] on div "Conduct individual performance reviews and provide personalized feedback to eac…" at bounding box center [422, 231] width 388 height 40
click at [228, 208] on input "b. Conduct individual performance reviews and provide personalized feedback to …" at bounding box center [228, 204] width 0 height 8
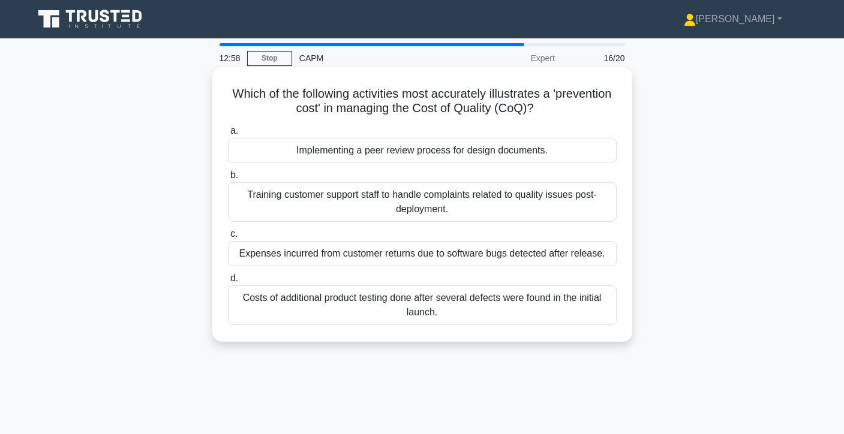
click at [515, 162] on div "Implementing a peer review process for design documents." at bounding box center [422, 150] width 388 height 25
click at [228, 135] on input "a. Implementing a peer review process for design documents." at bounding box center [228, 131] width 0 height 8
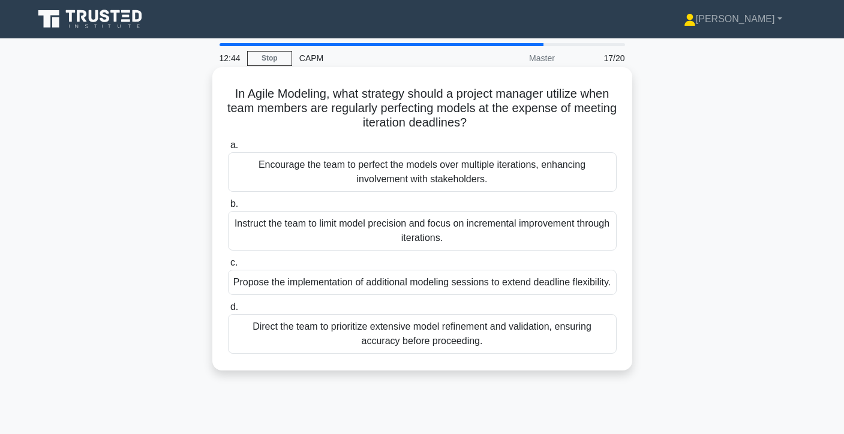
click at [504, 180] on div "Encourage the team to perfect the models over multiple iterations, enhancing in…" at bounding box center [422, 172] width 388 height 40
click at [228, 149] on input "a. Encourage the team to perfect the models over multiple iterations, enhancing…" at bounding box center [228, 145] width 0 height 8
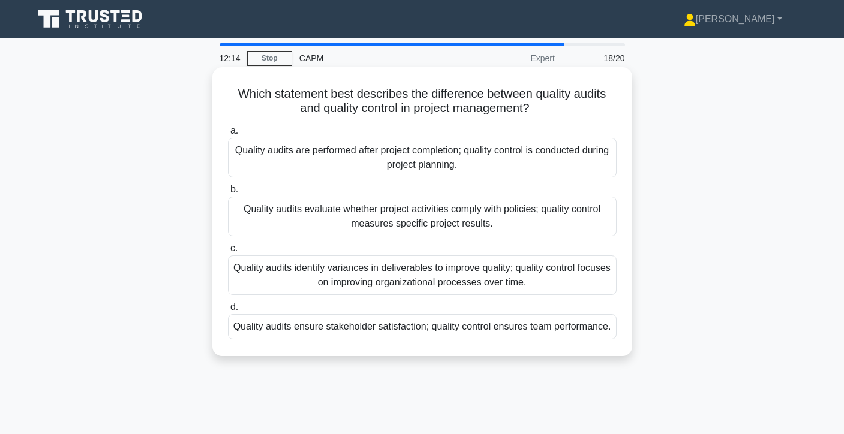
click at [522, 213] on div "Quality audits evaluate whether project activities comply with policies; qualit…" at bounding box center [422, 217] width 388 height 40
click at [228, 194] on input "b. Quality audits evaluate whether project activities comply with policies; qua…" at bounding box center [228, 190] width 0 height 8
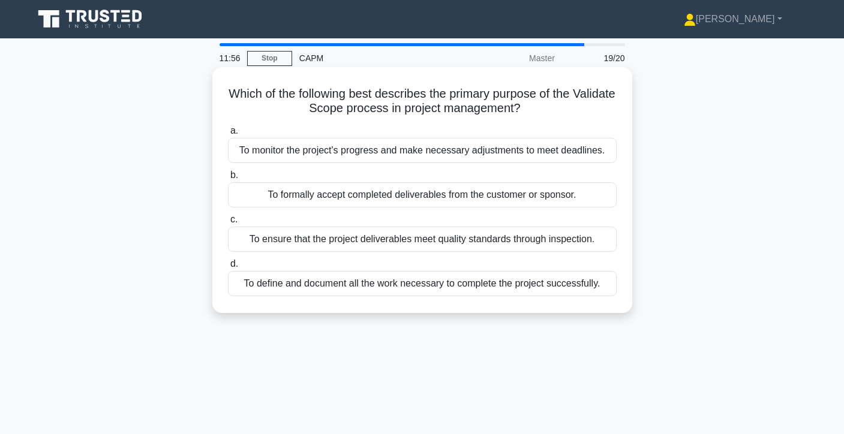
click at [477, 288] on div "To define and document all the work necessary to complete the project successfu…" at bounding box center [422, 283] width 388 height 25
click at [228, 268] on input "d. To define and document all the work necessary to complete the project succes…" at bounding box center [228, 264] width 0 height 8
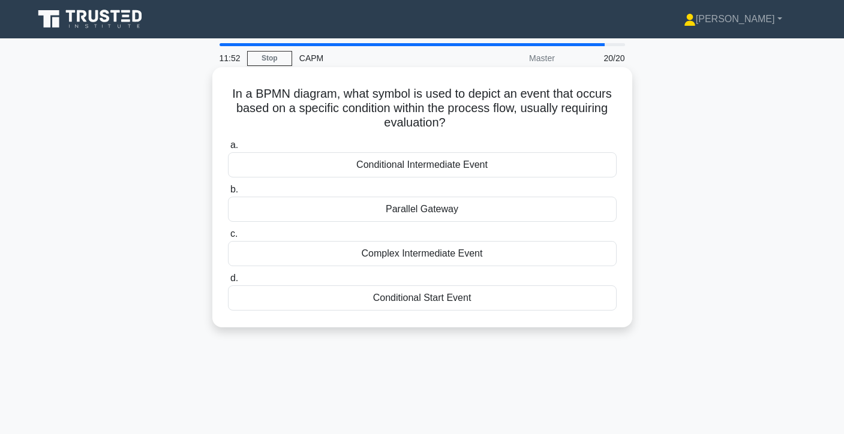
click at [487, 213] on div "Parallel Gateway" at bounding box center [422, 209] width 388 height 25
click at [228, 194] on input "b. Parallel Gateway" at bounding box center [228, 190] width 0 height 8
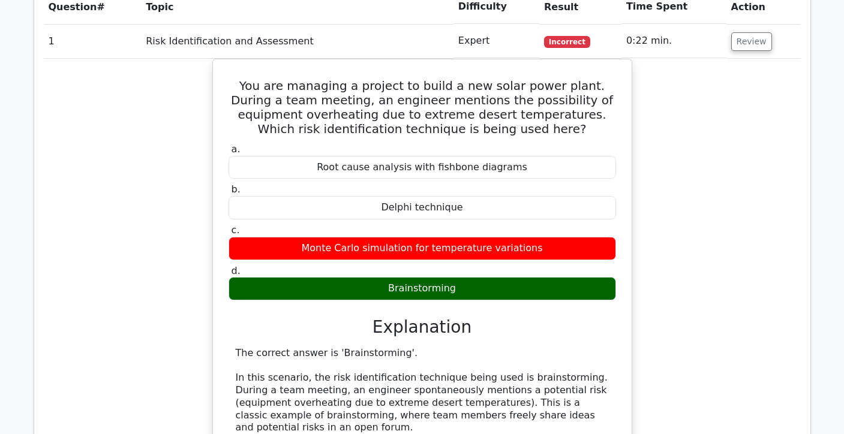
scroll to position [935, 0]
